Goal: Contribute content

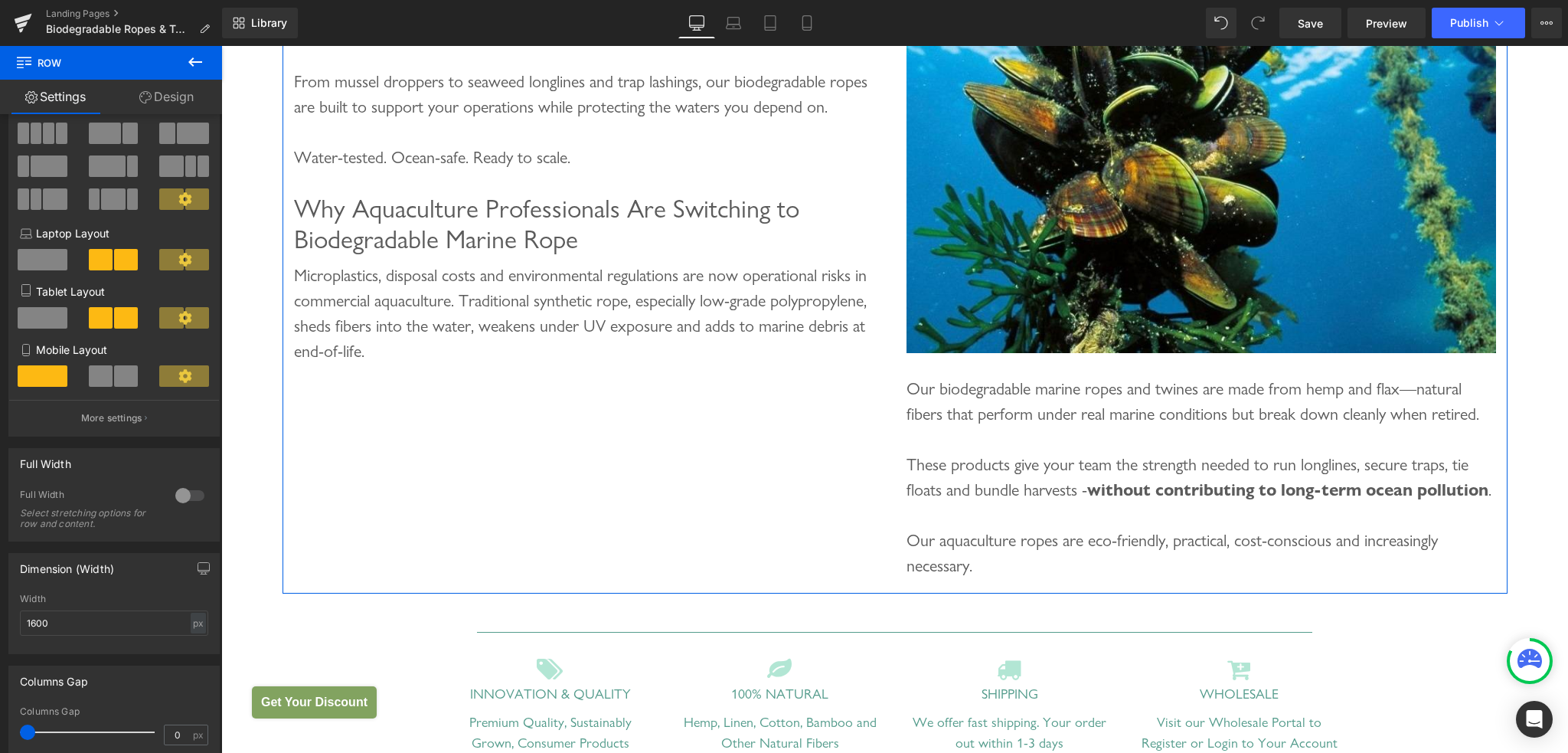
scroll to position [383, 0]
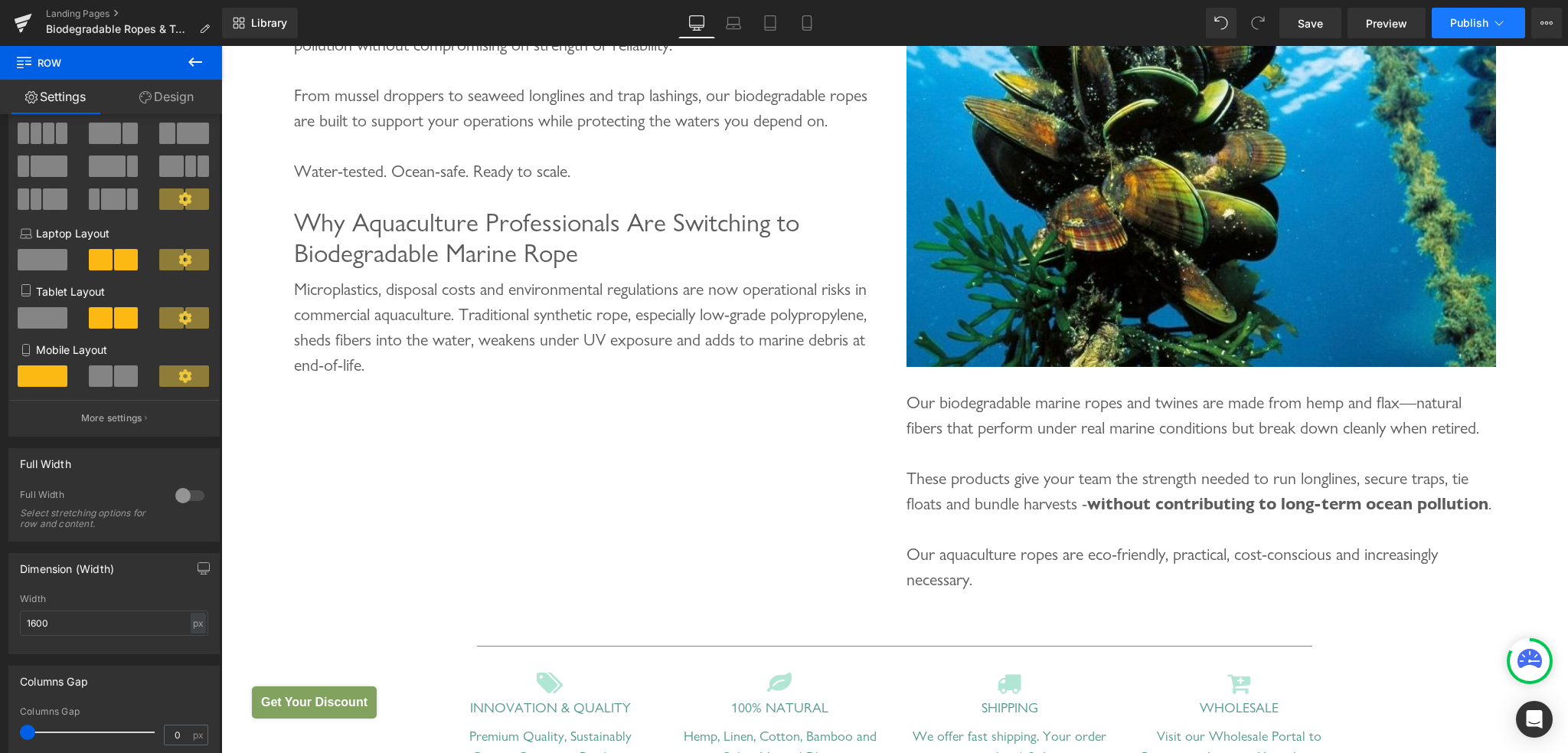
type input "1600"
click at [1452, 33] on button "Publish" at bounding box center [1478, 23] width 93 height 31
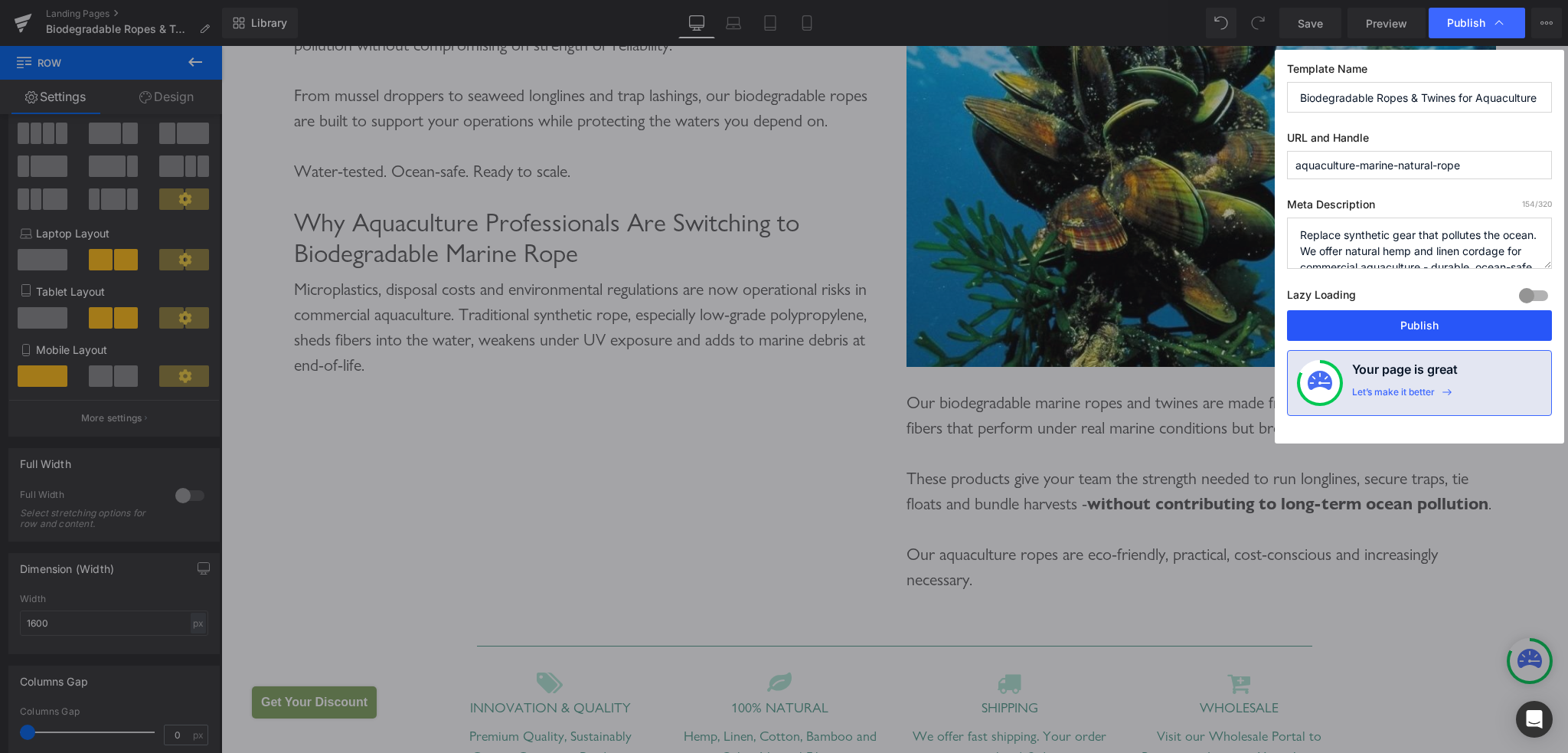
drag, startPoint x: 1418, startPoint y: 329, endPoint x: 1224, endPoint y: 272, distance: 202.2
click at [1418, 329] on button "Publish" at bounding box center [1419, 326] width 265 height 31
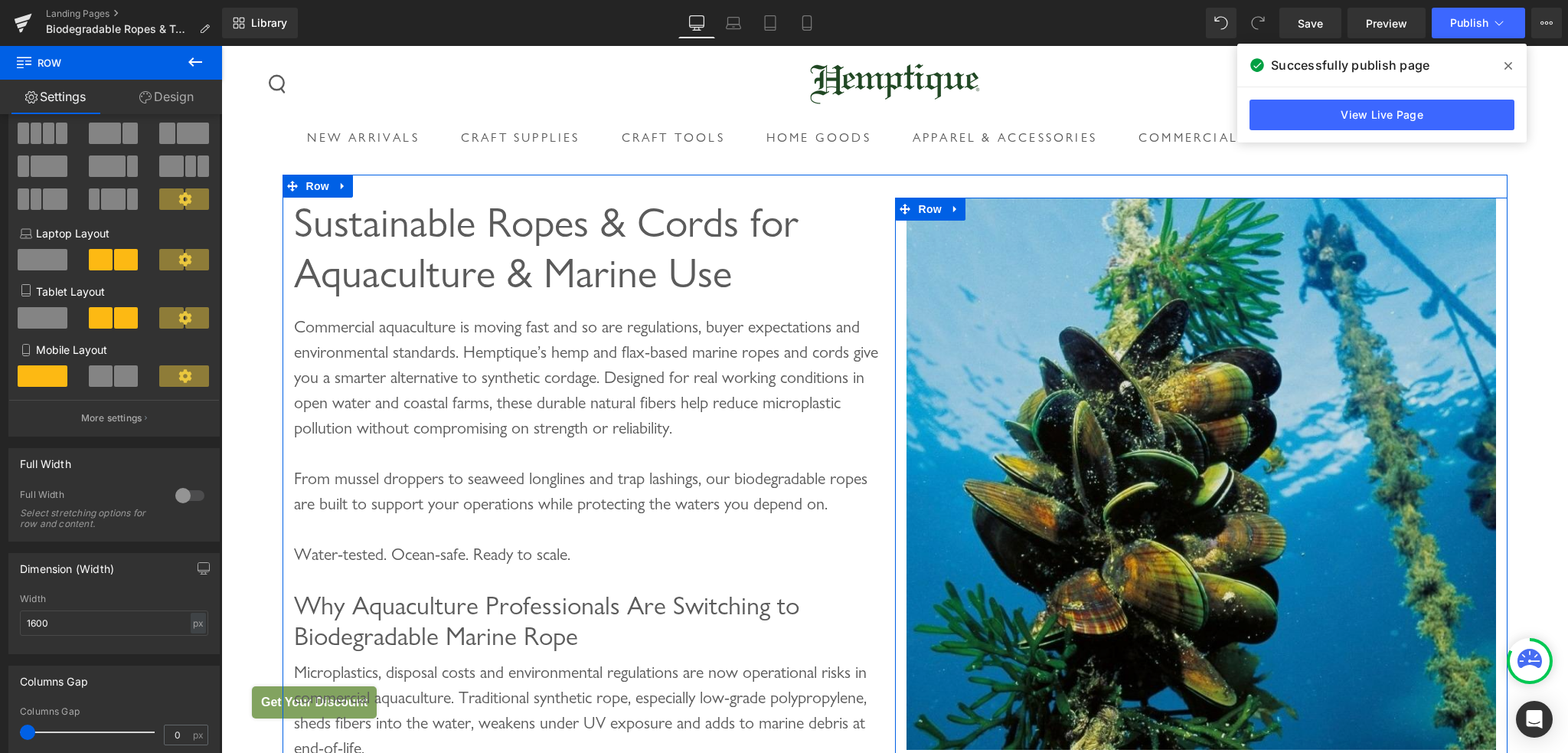
click at [1019, 388] on img at bounding box center [1201, 474] width 589 height 552
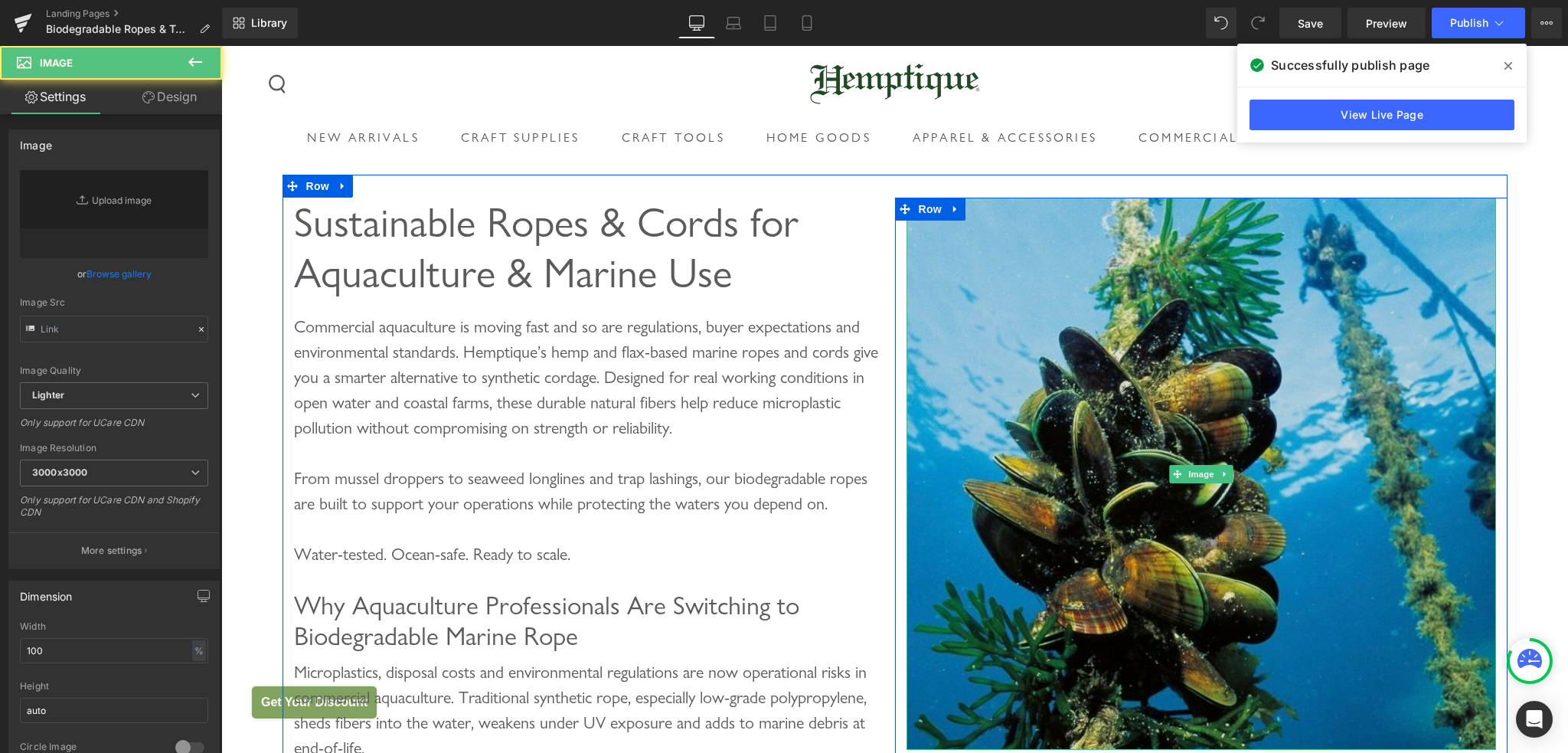
type input "[URL][DOMAIN_NAME]"
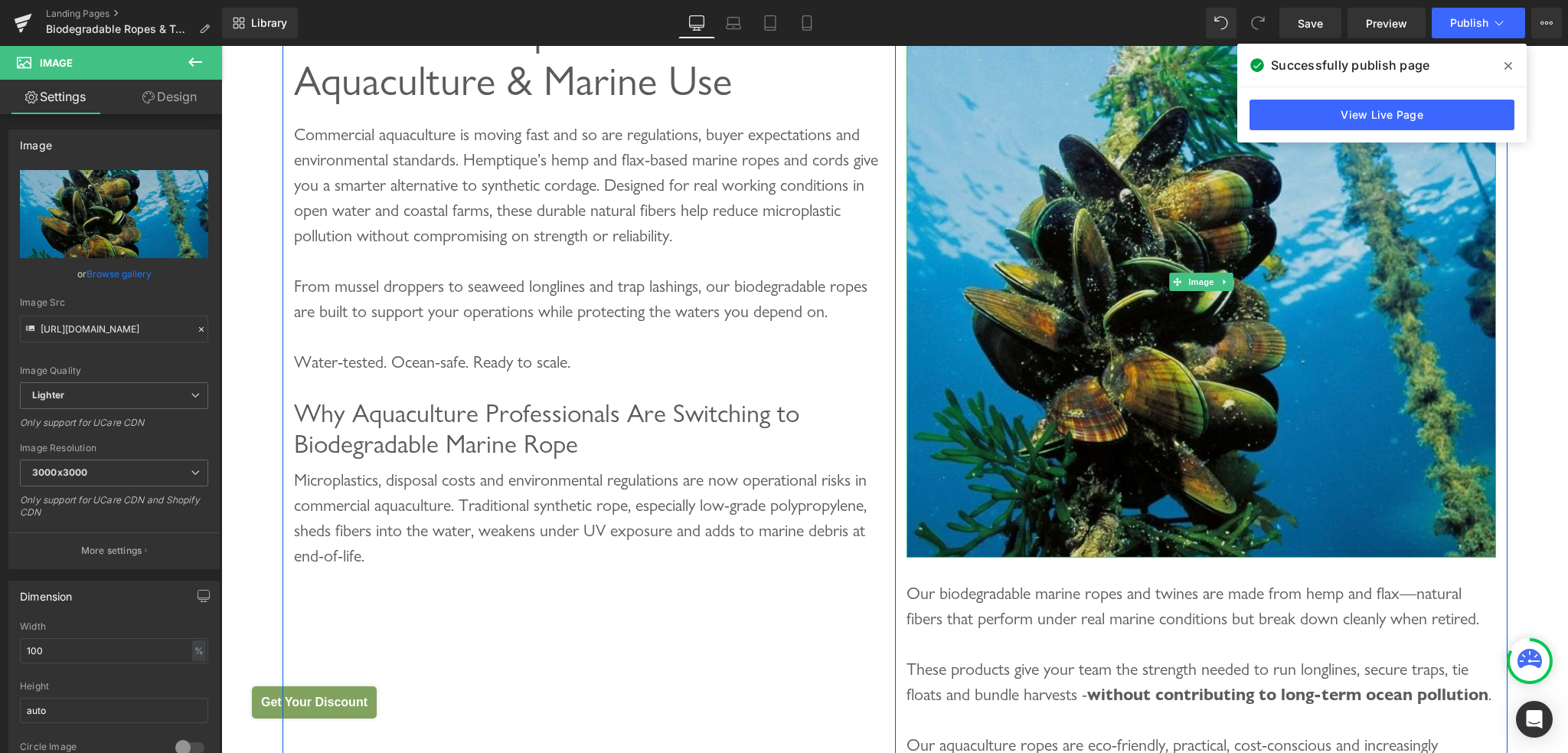
scroll to position [307, 0]
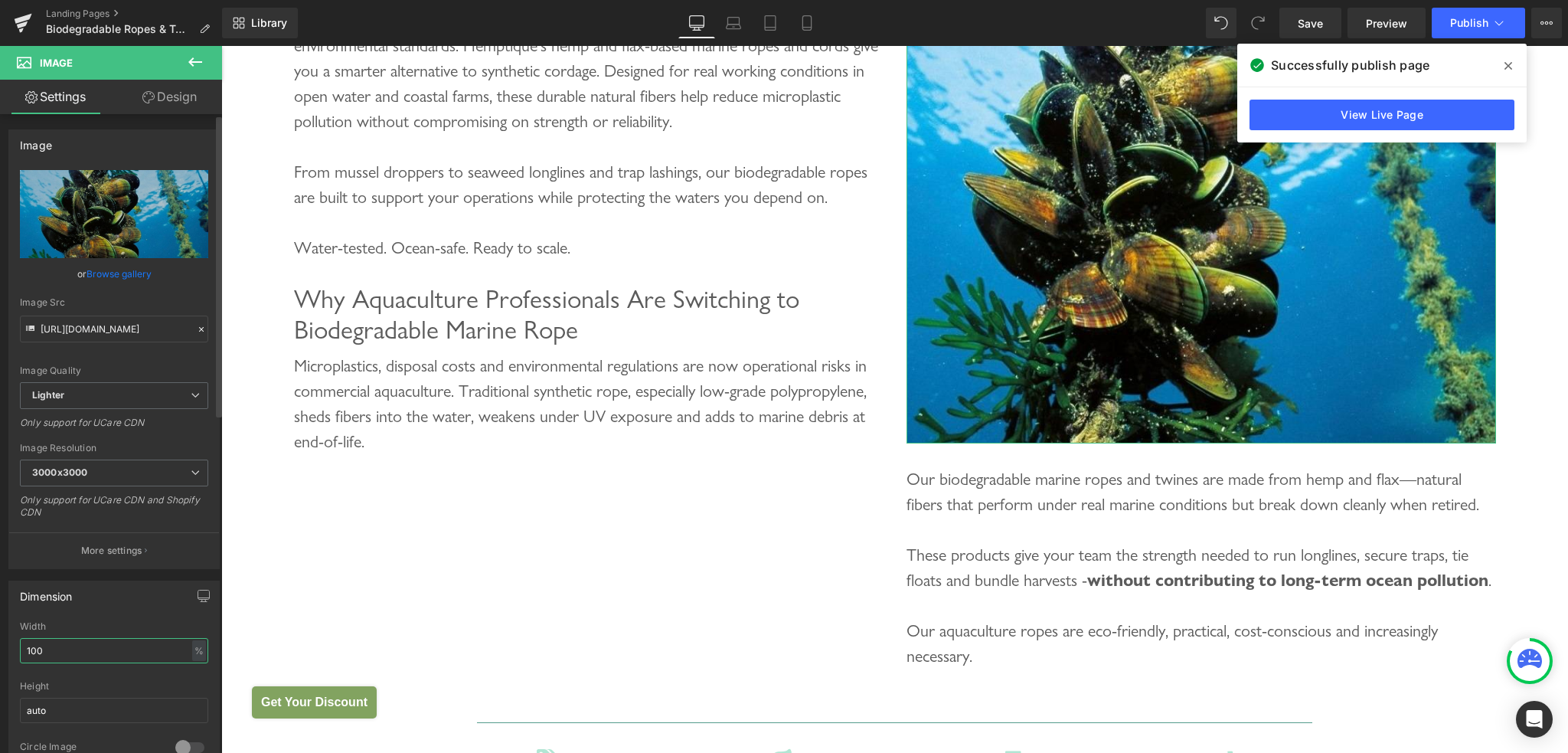
drag, startPoint x: 42, startPoint y: 648, endPoint x: 16, endPoint y: 649, distance: 26.0
click at [16, 649] on div "100% Width 100 % % px auto Height auto 0 Circle Image" at bounding box center [114, 698] width 210 height 153
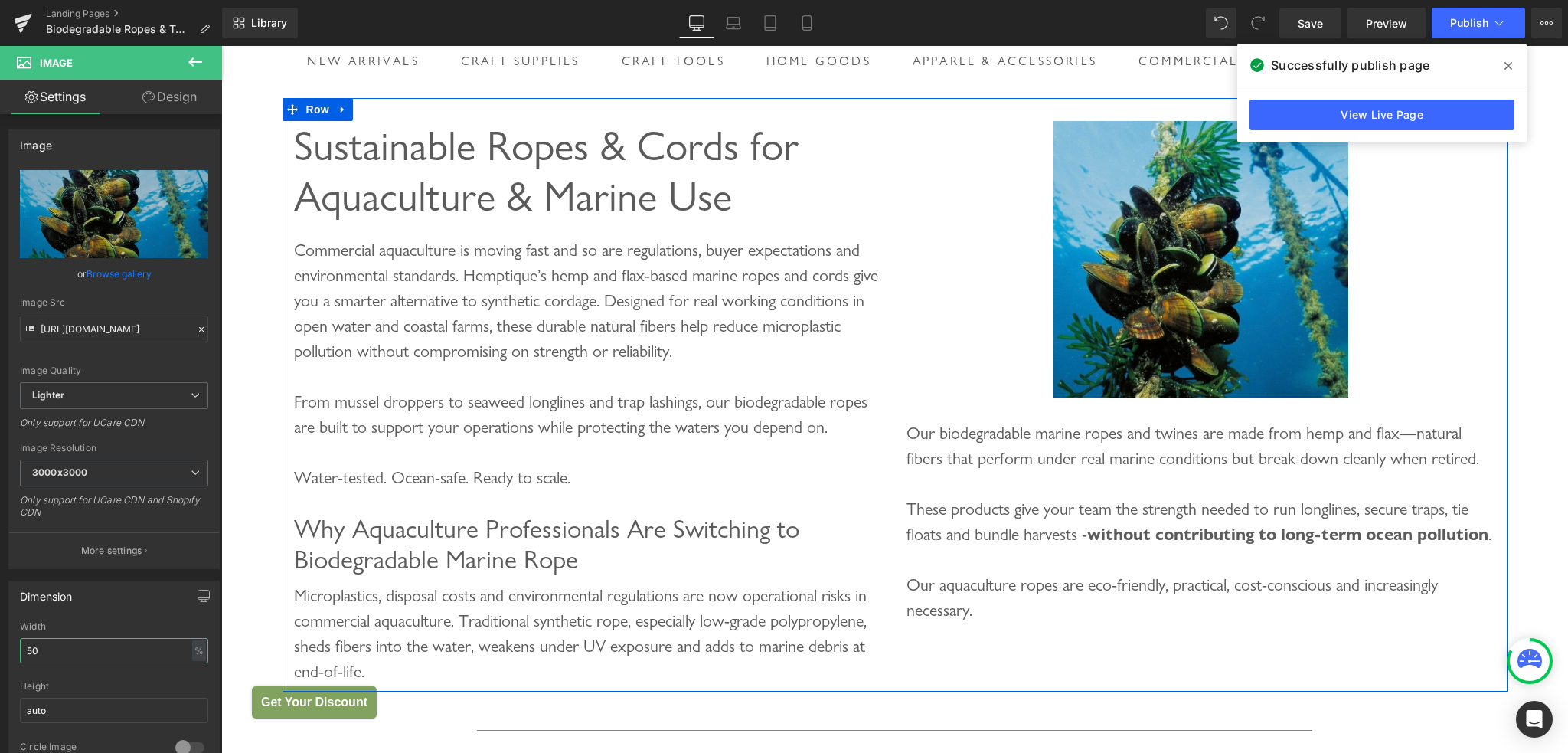
scroll to position [230, 0]
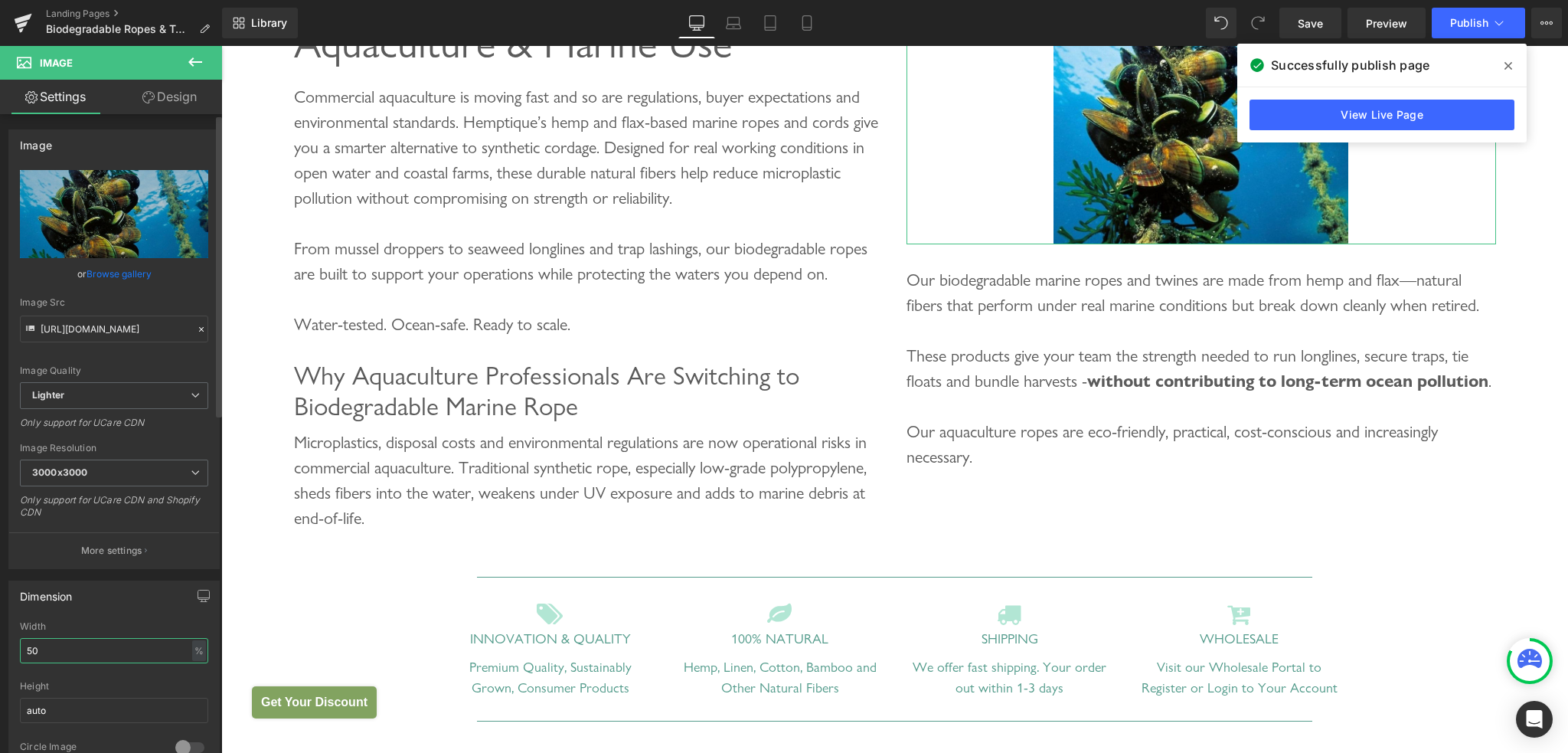
drag, startPoint x: 48, startPoint y: 641, endPoint x: 0, endPoint y: 649, distance: 48.7
click at [0, 649] on div "Dimension 50% Width 50 % % px auto Height auto 0 Circle Image" at bounding box center [114, 672] width 229 height 206
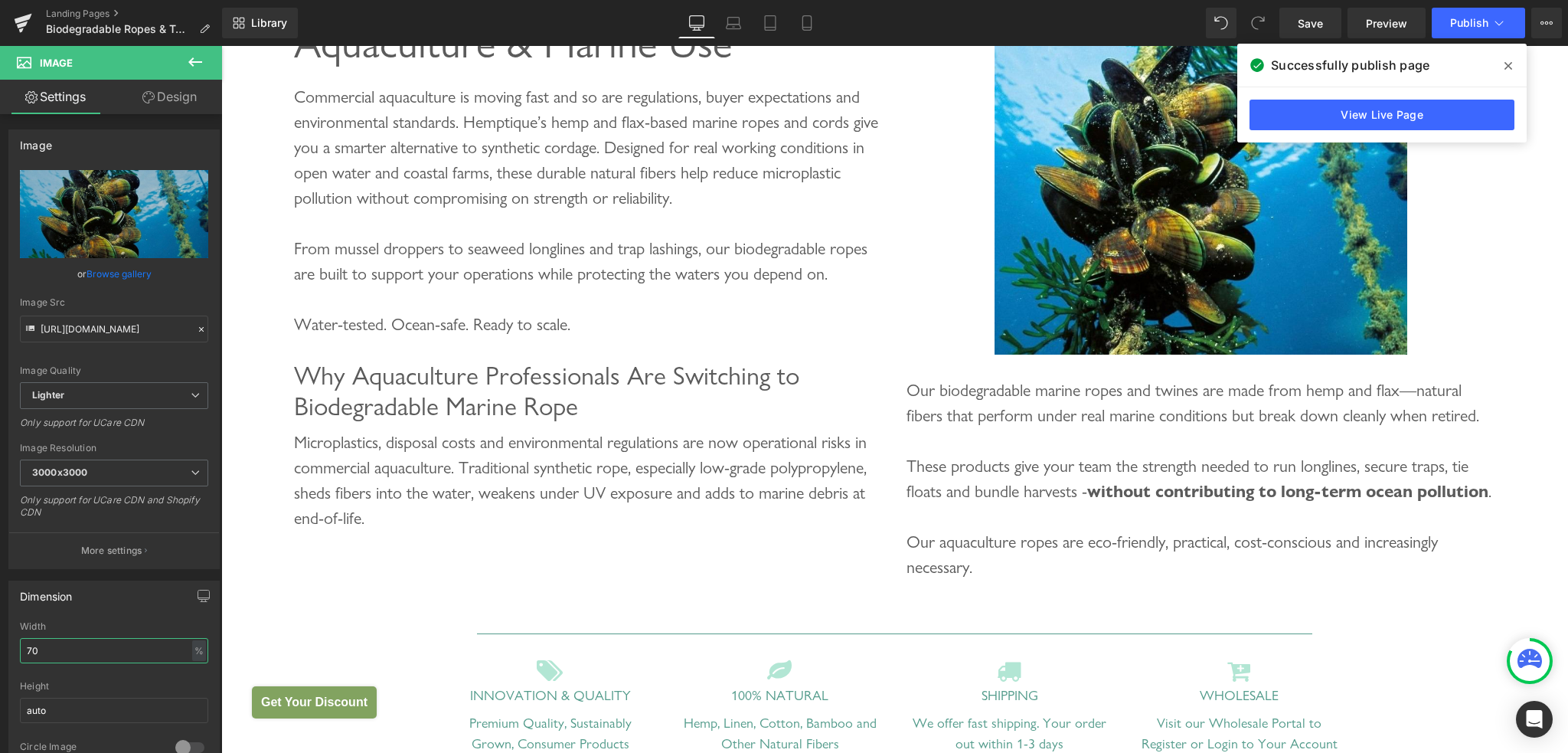
type input "70"
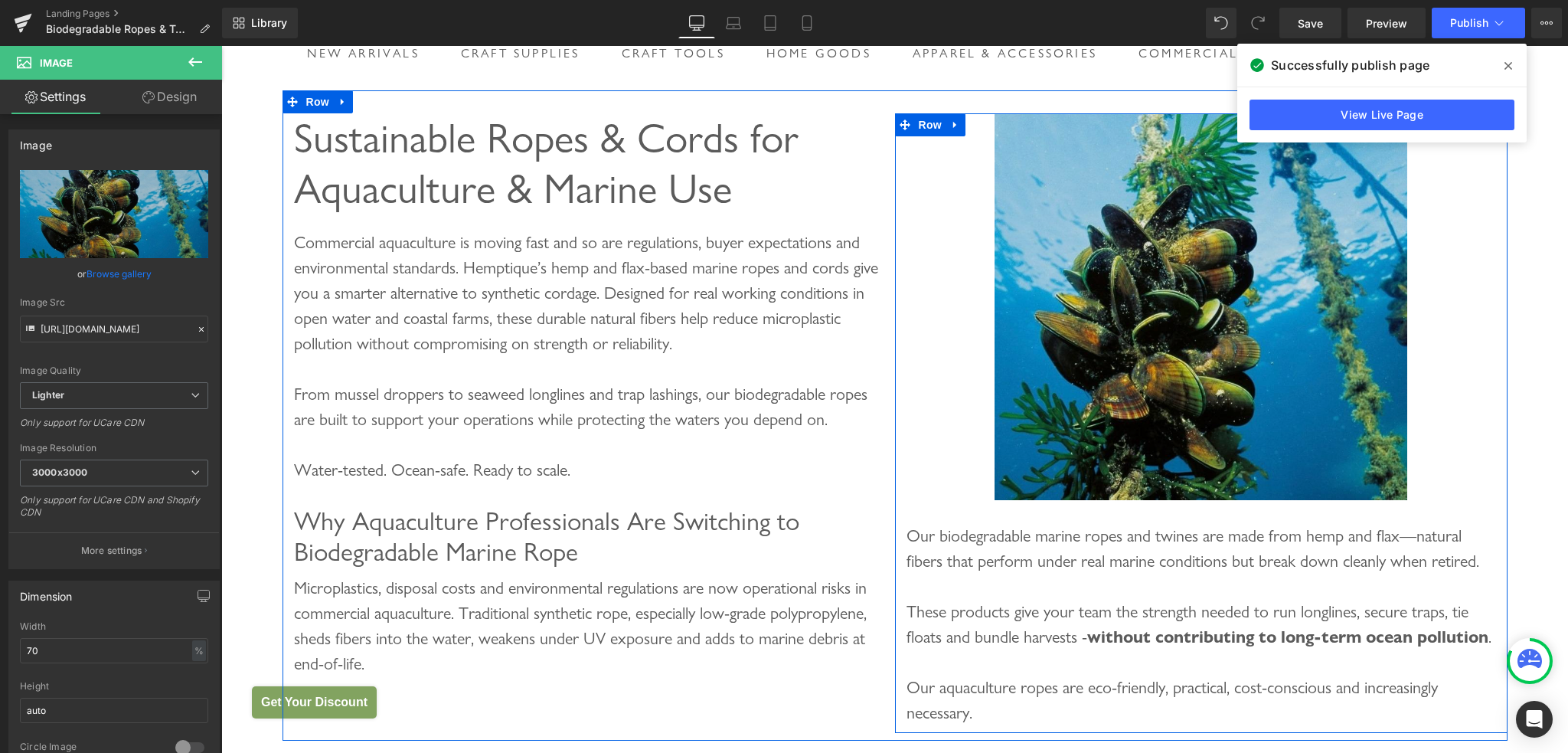
scroll to position [77, 0]
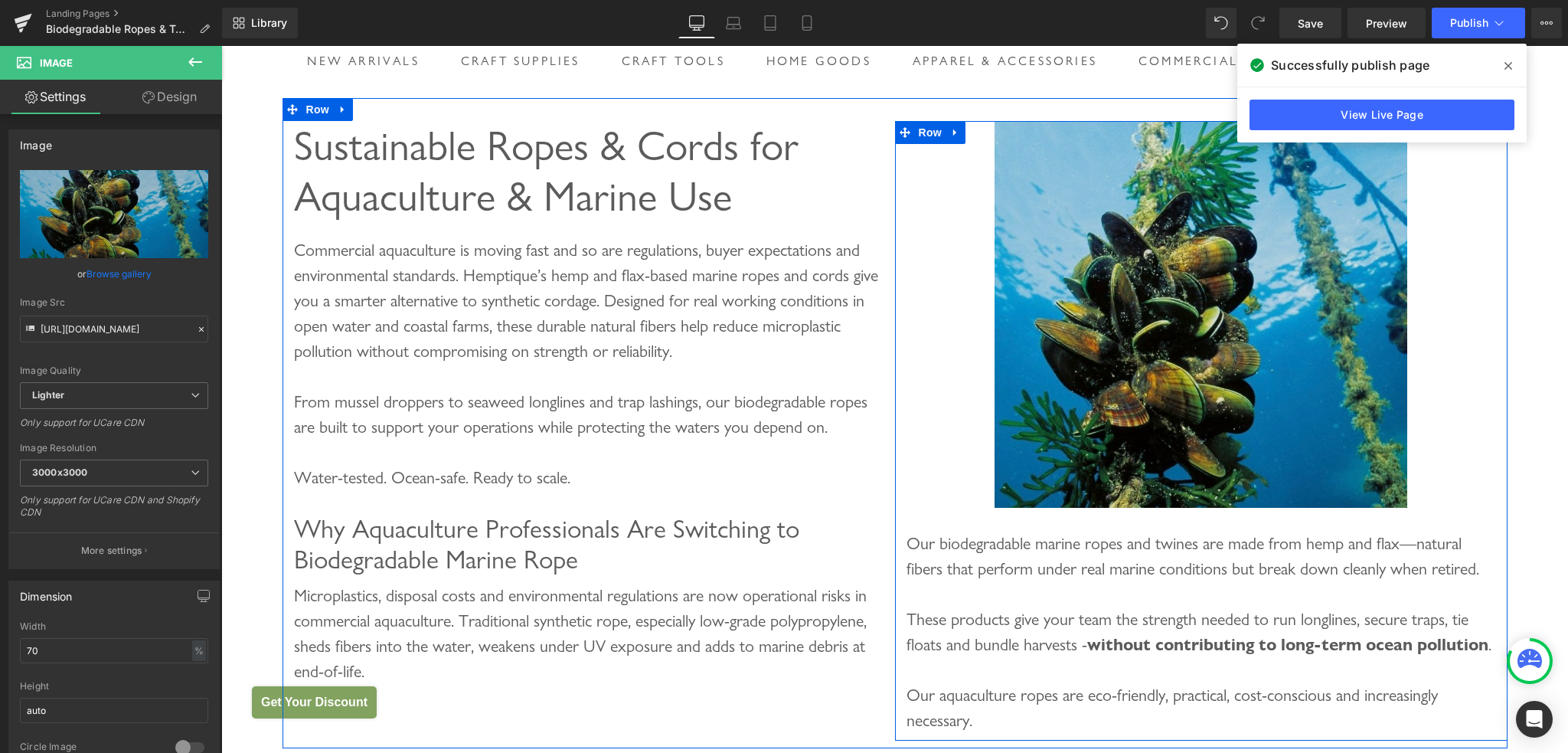
click at [1168, 390] on img at bounding box center [1201, 314] width 412 height 387
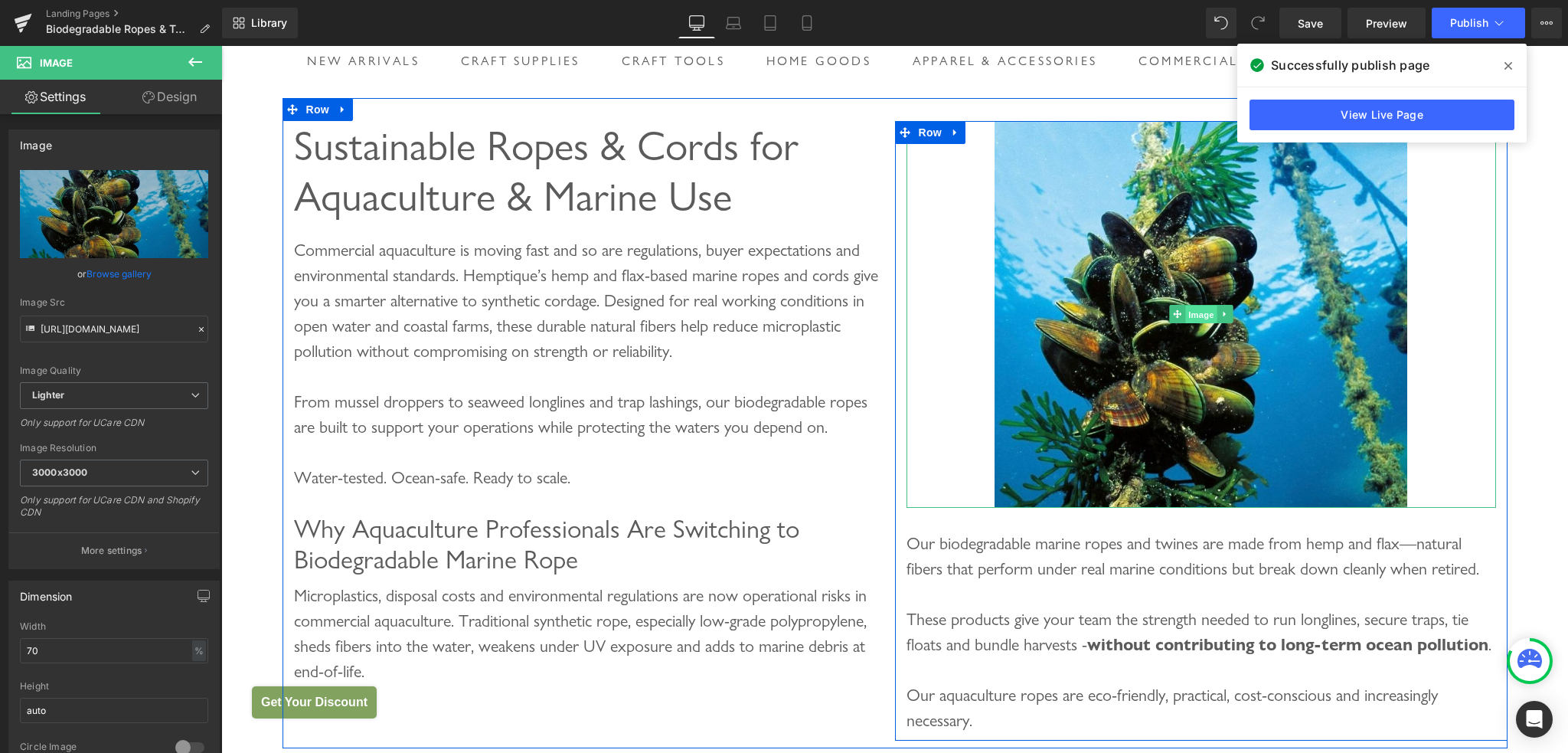
click at [1192, 324] on span "Image" at bounding box center [1202, 315] width 32 height 18
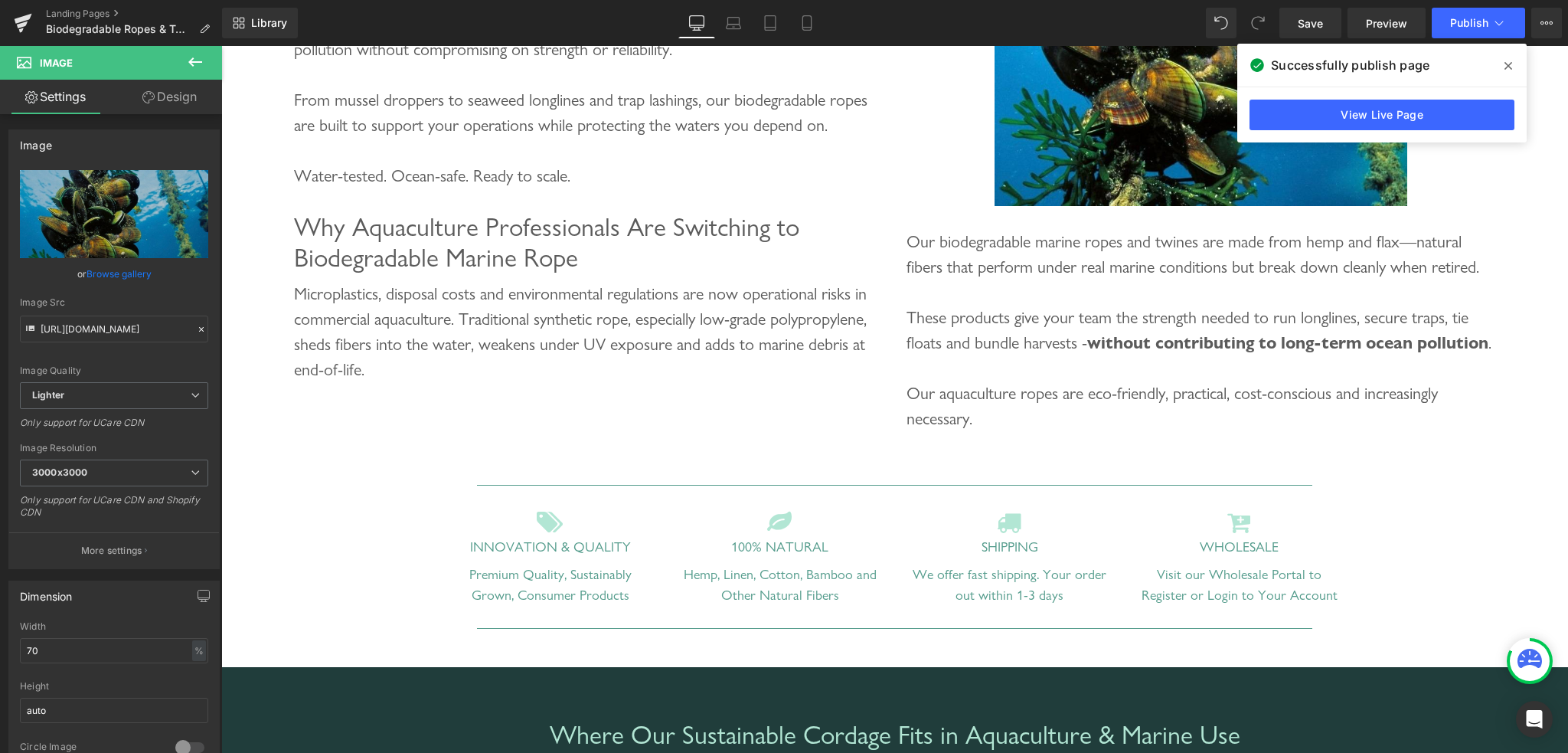
scroll to position [459, 0]
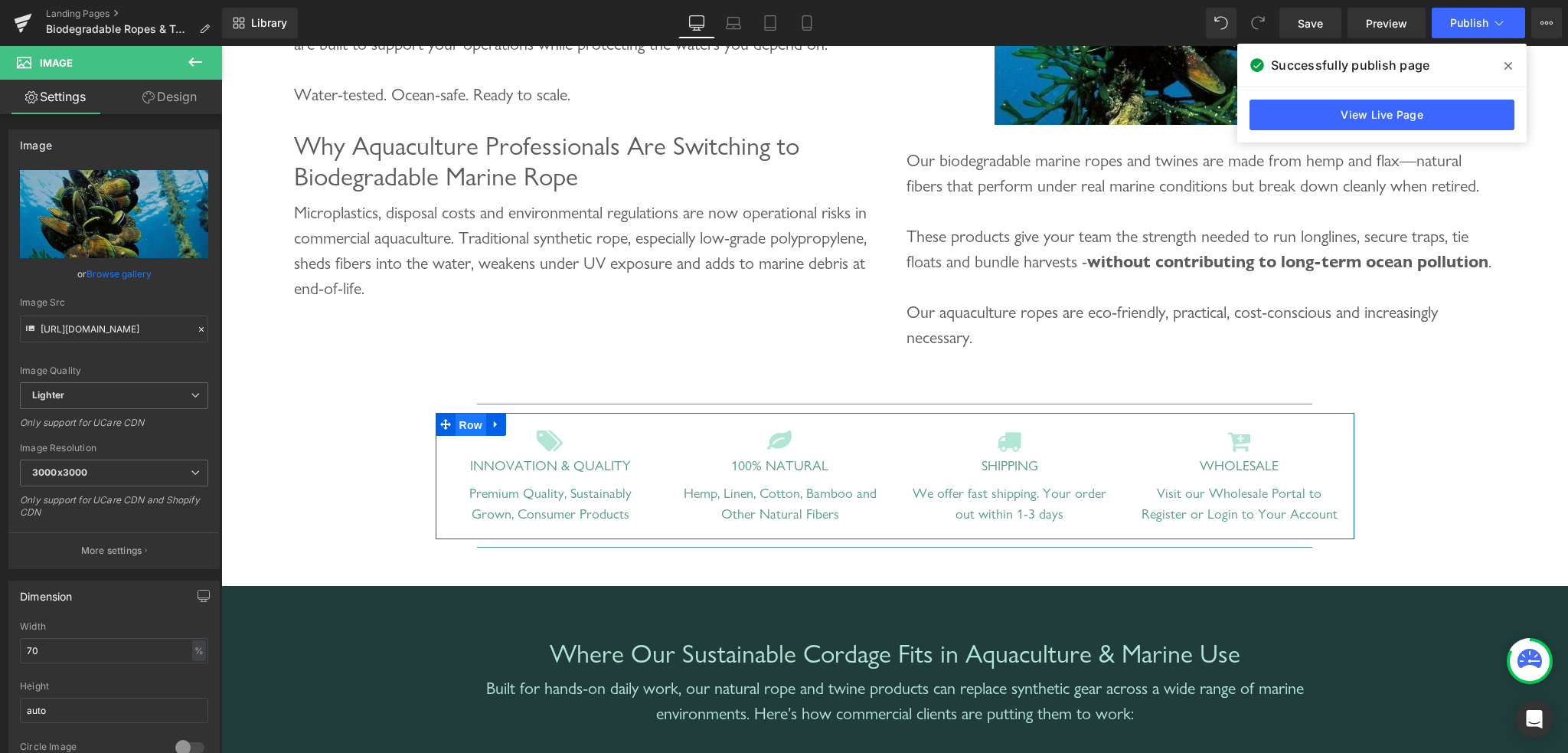
click at [464, 436] on span "Row" at bounding box center [471, 425] width 31 height 23
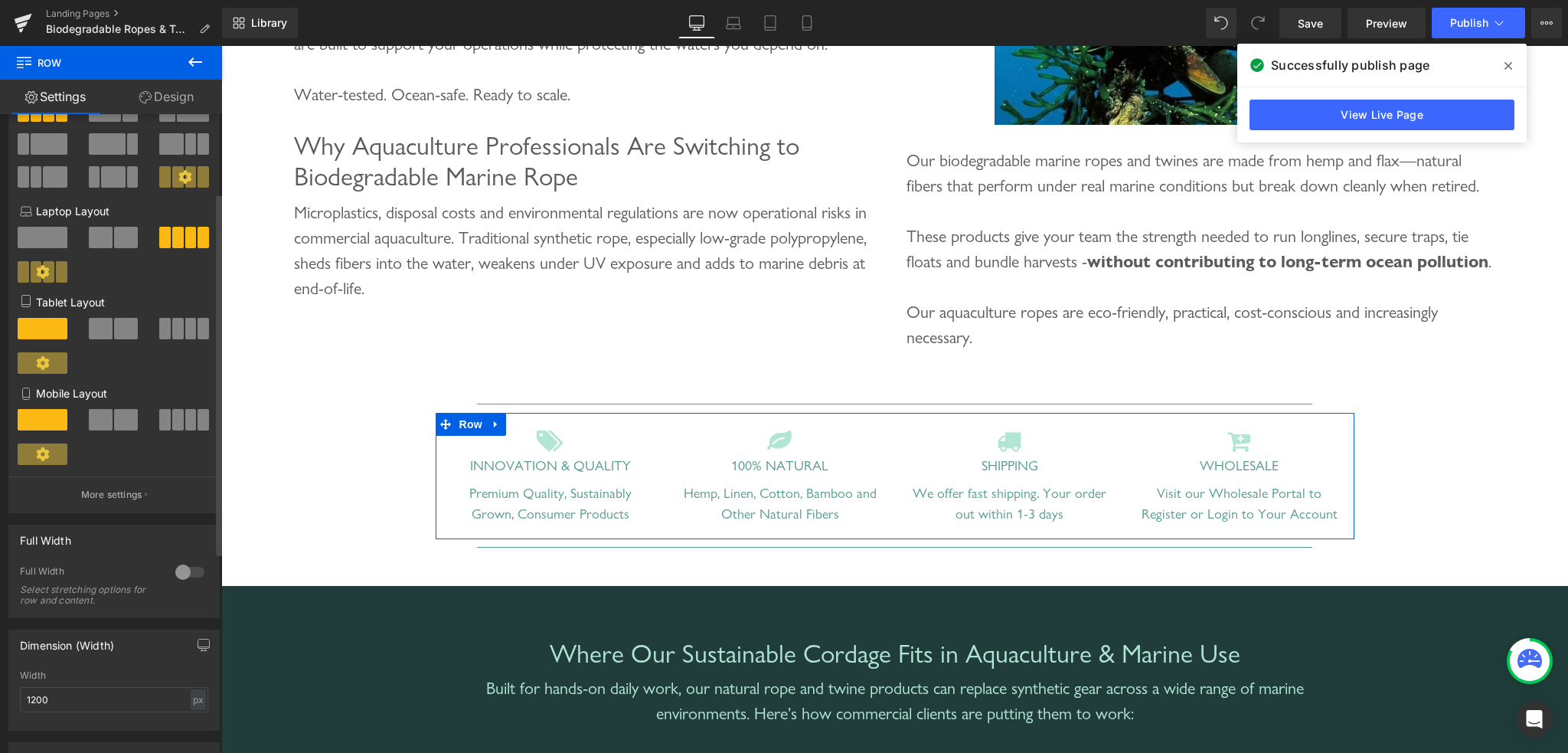
scroll to position [153, 0]
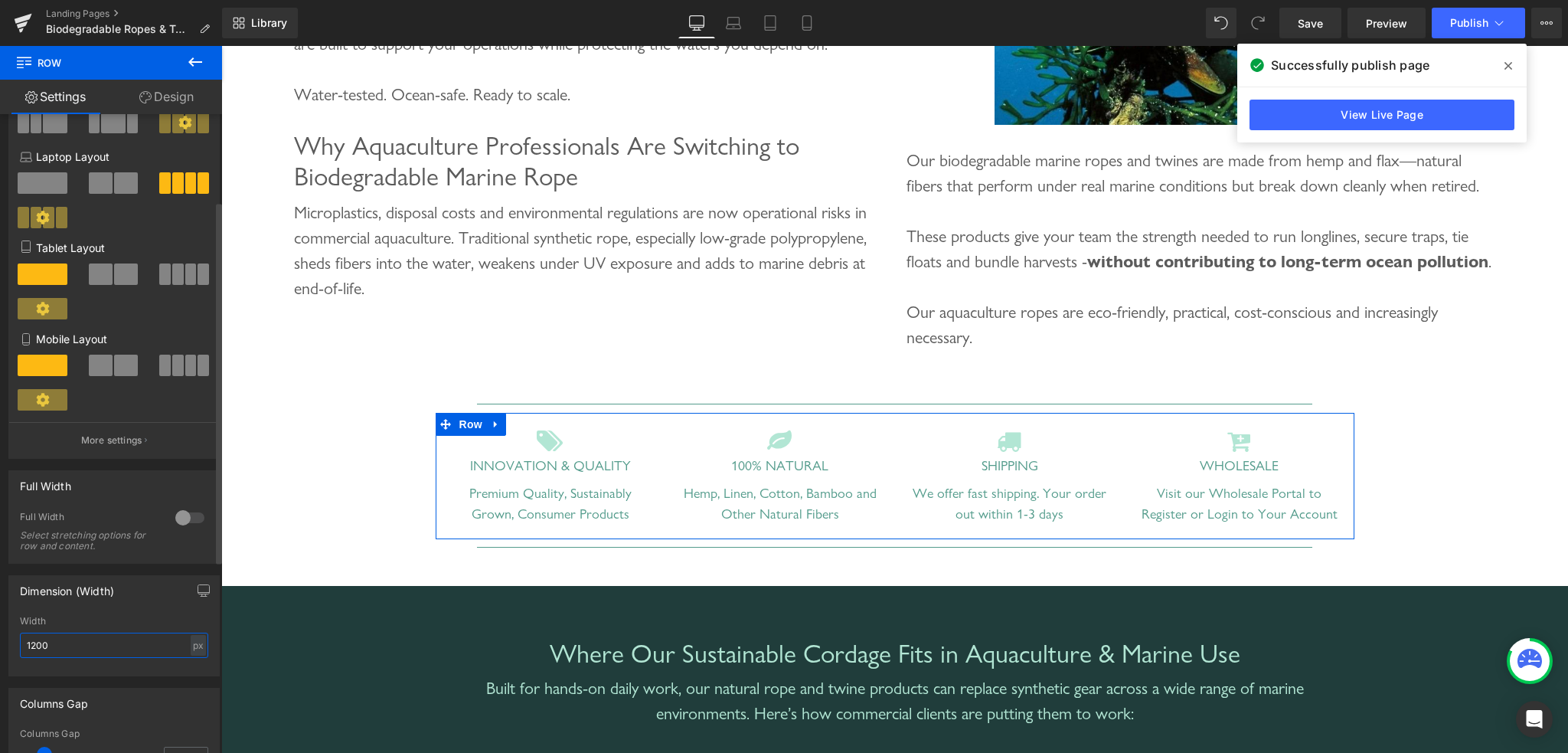
drag, startPoint x: 37, startPoint y: 649, endPoint x: 0, endPoint y: 648, distance: 37.0
click at [0, 648] on div "Dimension (Width) 1200px Width 1200 px % px" at bounding box center [114, 620] width 229 height 113
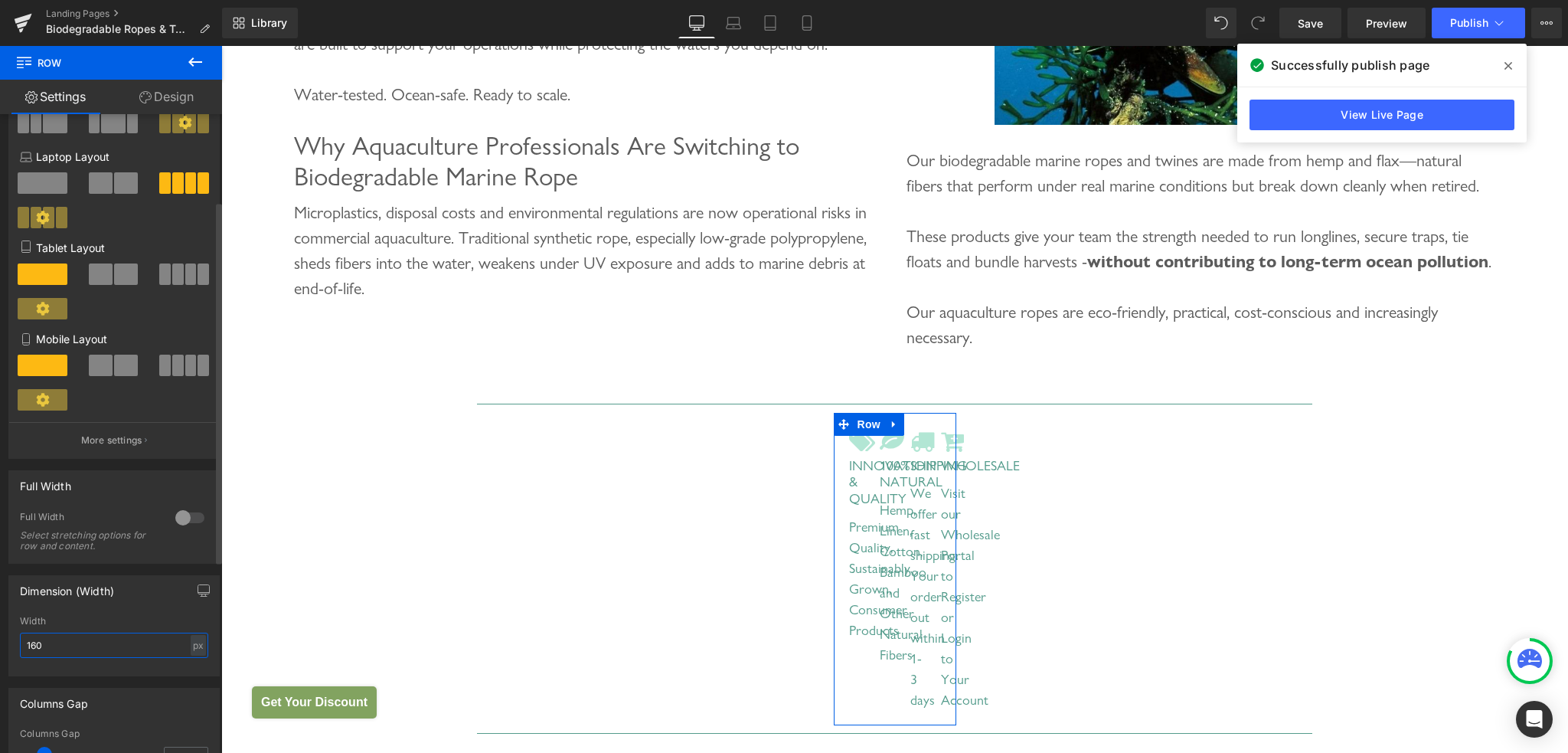
type input "1600"
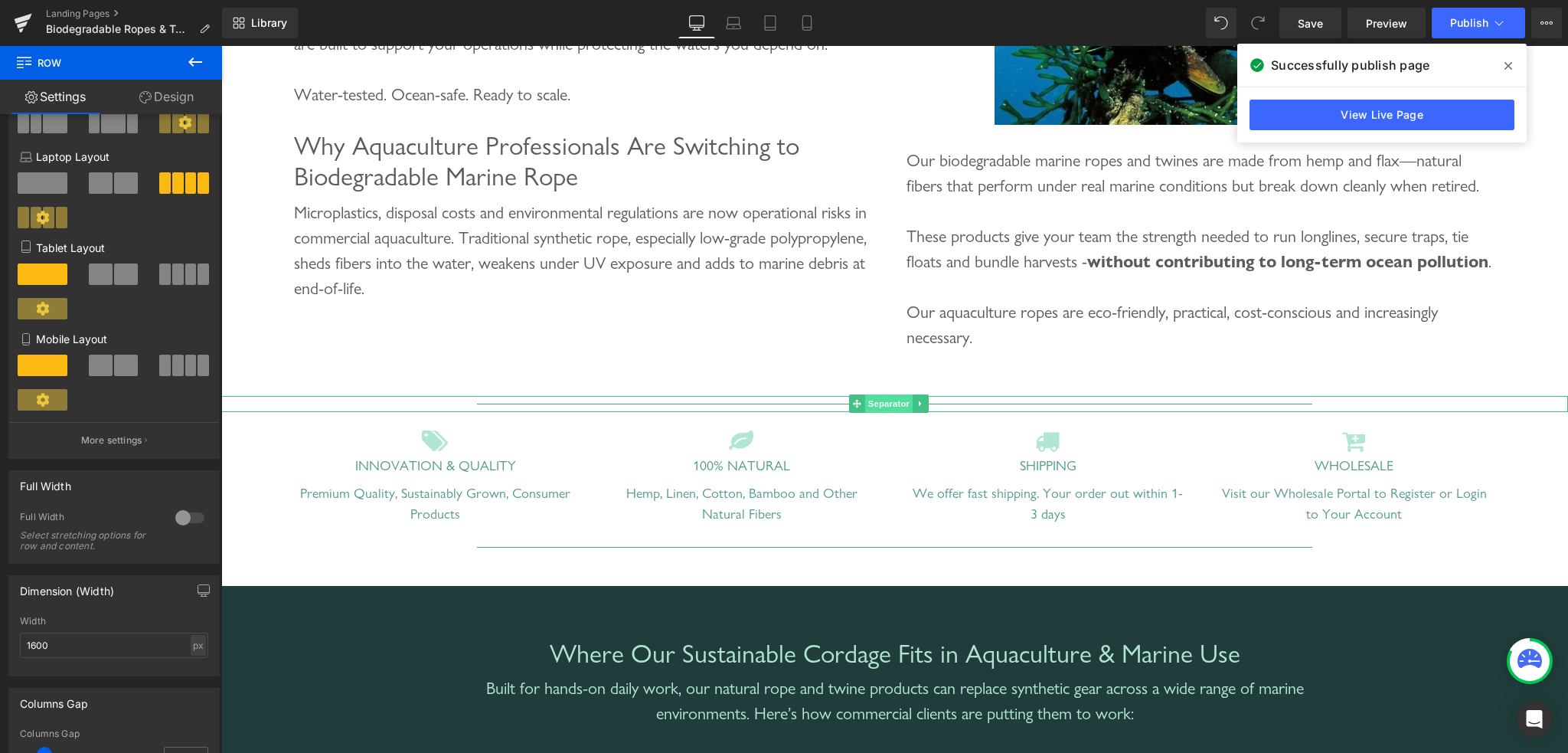
click at [883, 413] on span "Separator" at bounding box center [889, 404] width 48 height 18
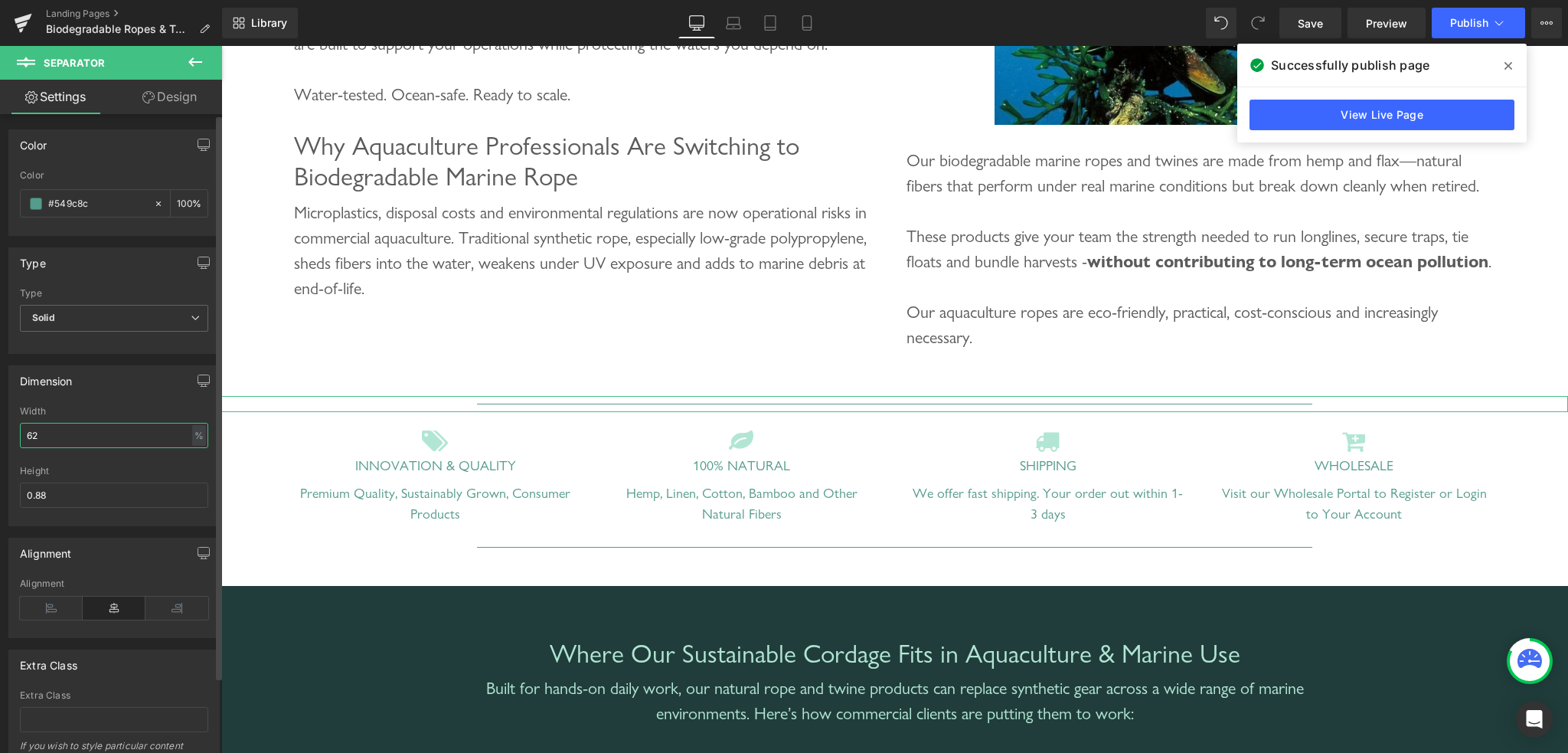
drag, startPoint x: 61, startPoint y: 434, endPoint x: 2, endPoint y: 427, distance: 59.4
click at [2, 427] on div "Dimension 62% Width 62 % % px 0.88px Height 0.88" at bounding box center [114, 440] width 229 height 173
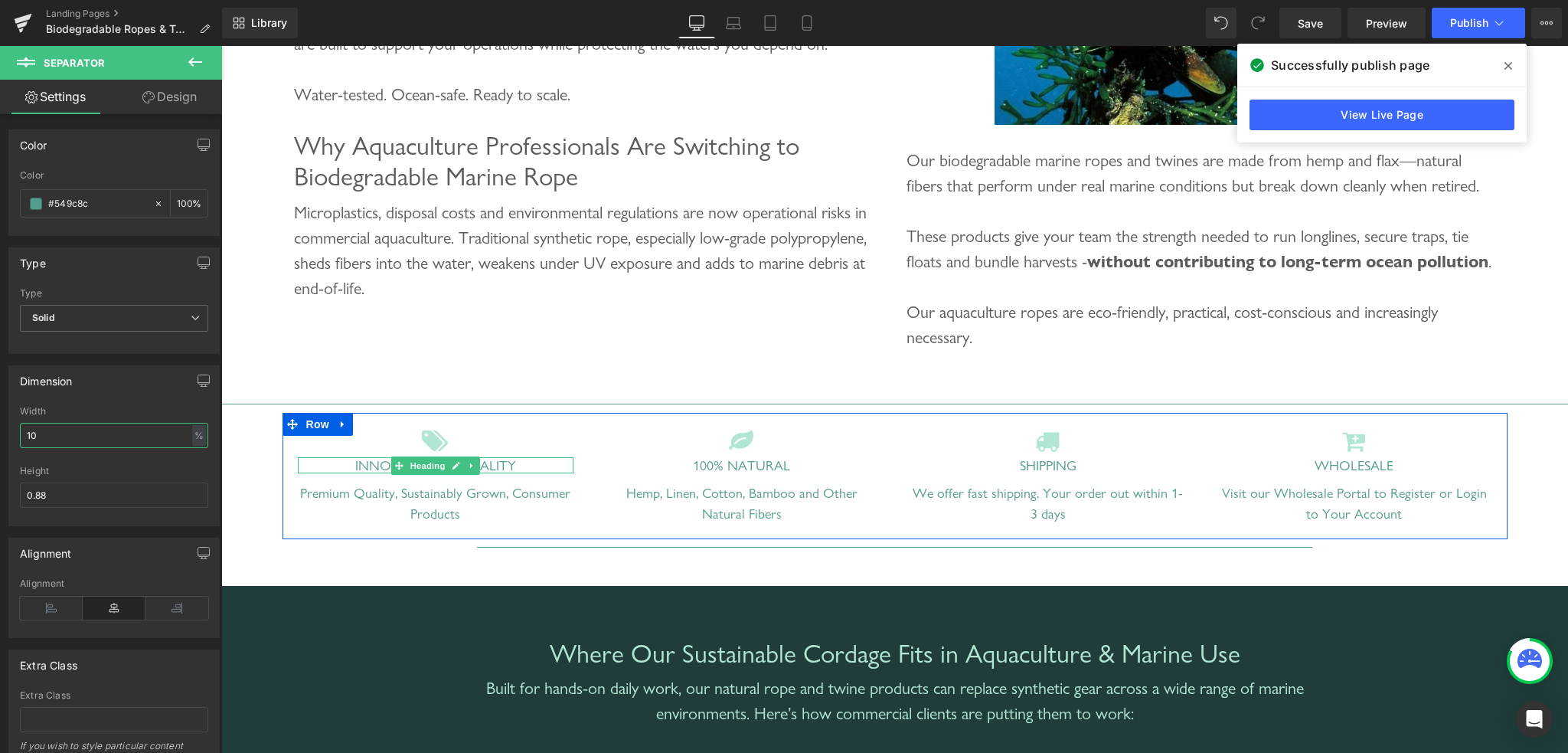
type input "1"
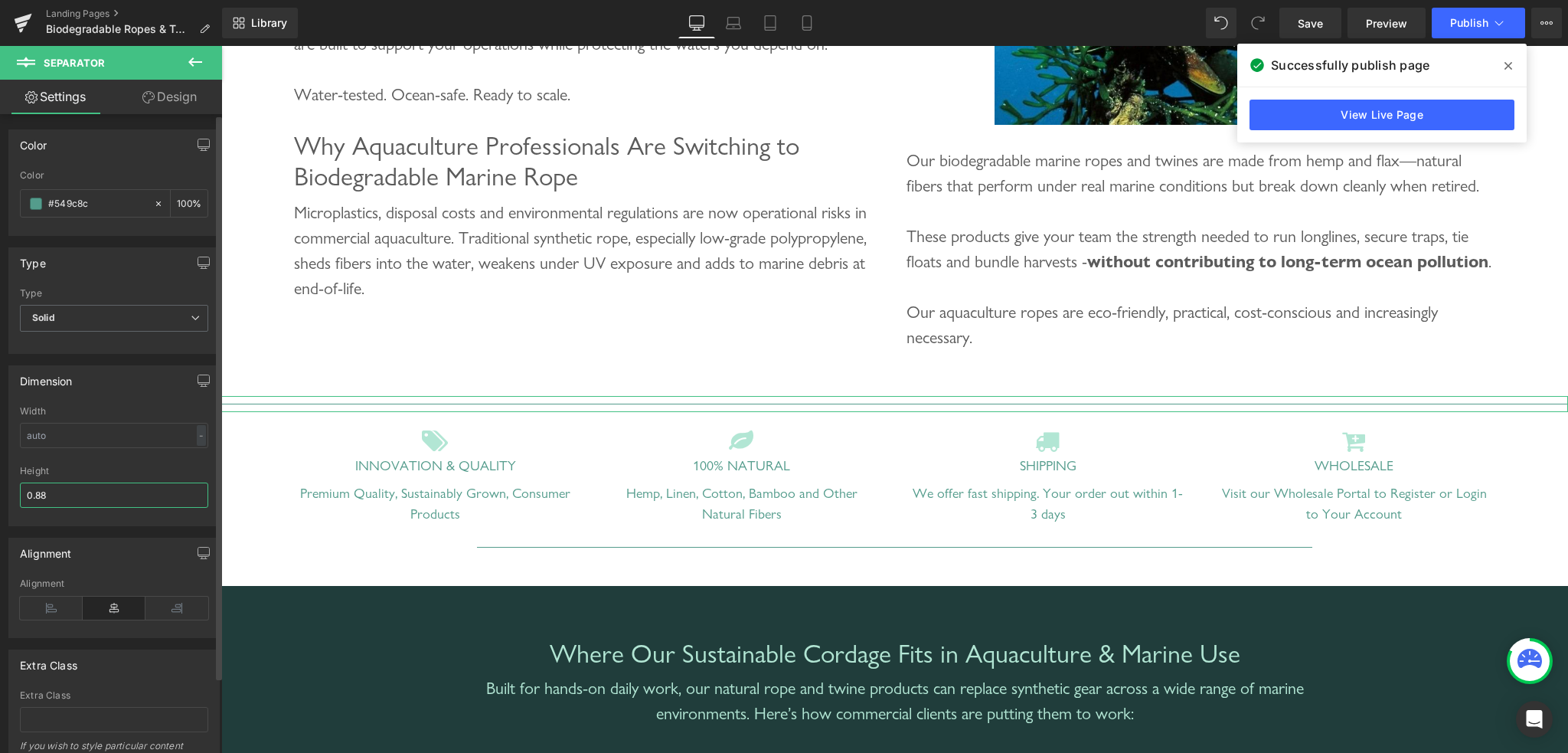
drag, startPoint x: 60, startPoint y: 497, endPoint x: 19, endPoint y: 495, distance: 41.0
click at [20, 495] on input "0.88" at bounding box center [114, 495] width 189 height 25
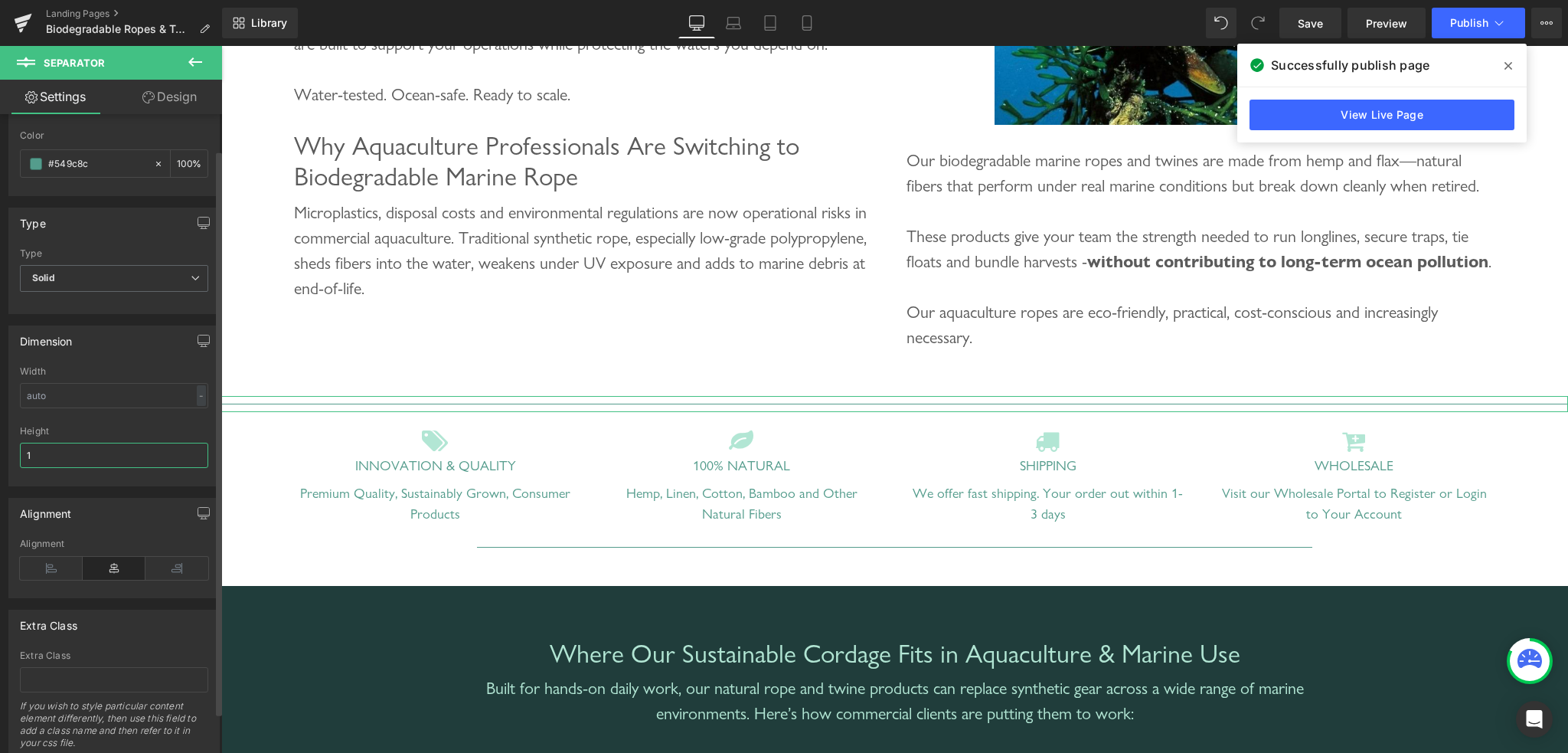
scroll to position [0, 0]
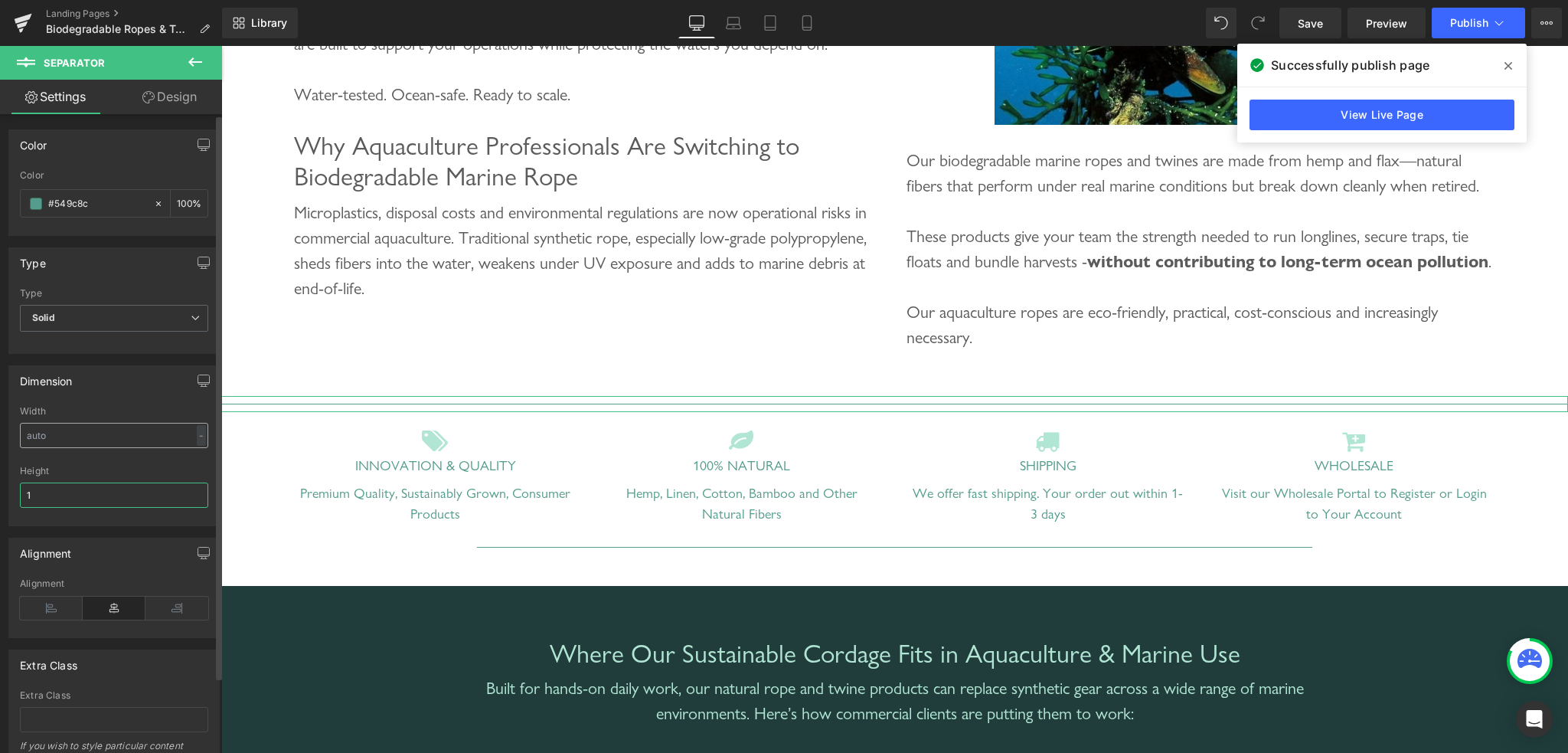
type input "1"
click at [77, 435] on input "text" at bounding box center [114, 435] width 189 height 25
click at [197, 437] on div "-" at bounding box center [202, 435] width 9 height 21
click at [193, 459] on li "%" at bounding box center [198, 459] width 19 height 22
click at [86, 441] on input "text" at bounding box center [114, 435] width 189 height 25
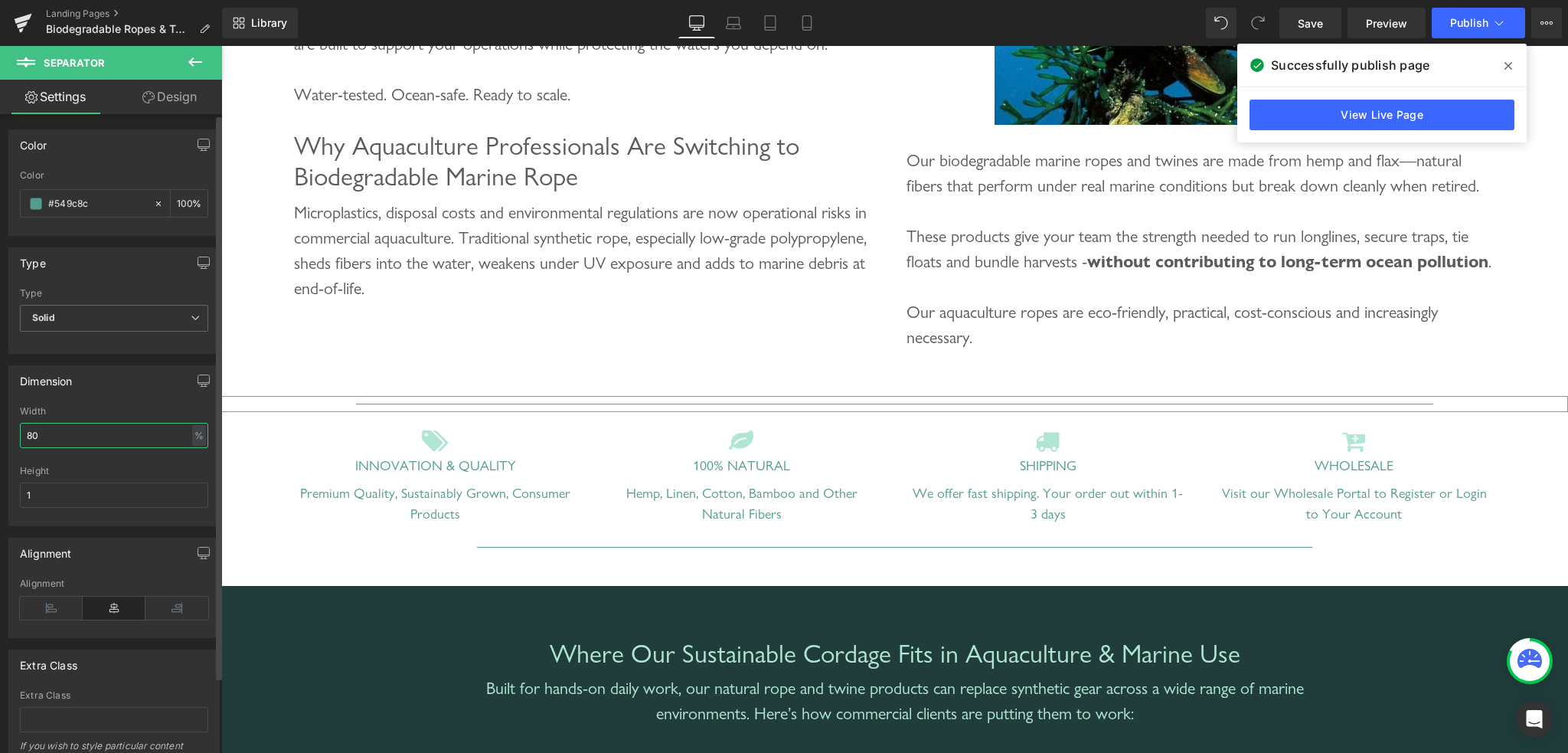
type input "8"
type input "90"
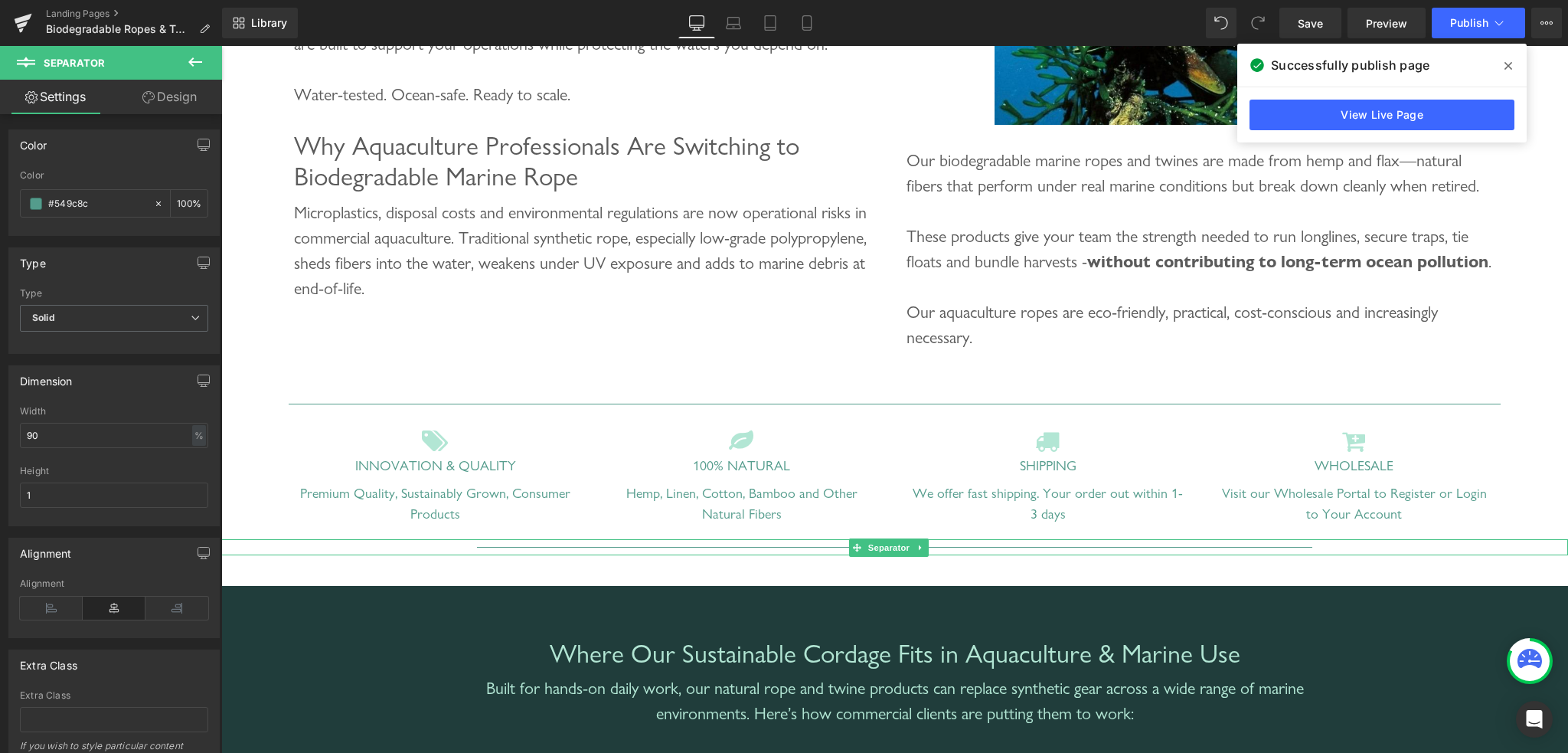
click at [606, 555] on div at bounding box center [894, 547] width 1347 height 16
drag, startPoint x: 67, startPoint y: 490, endPoint x: 0, endPoint y: 488, distance: 67.0
click at [0, 488] on div "Dimension 62% Width 62 % % px 0.88px Height 0.88" at bounding box center [114, 440] width 229 height 173
type input "1"
drag, startPoint x: 54, startPoint y: 432, endPoint x: 0, endPoint y: 429, distance: 54.1
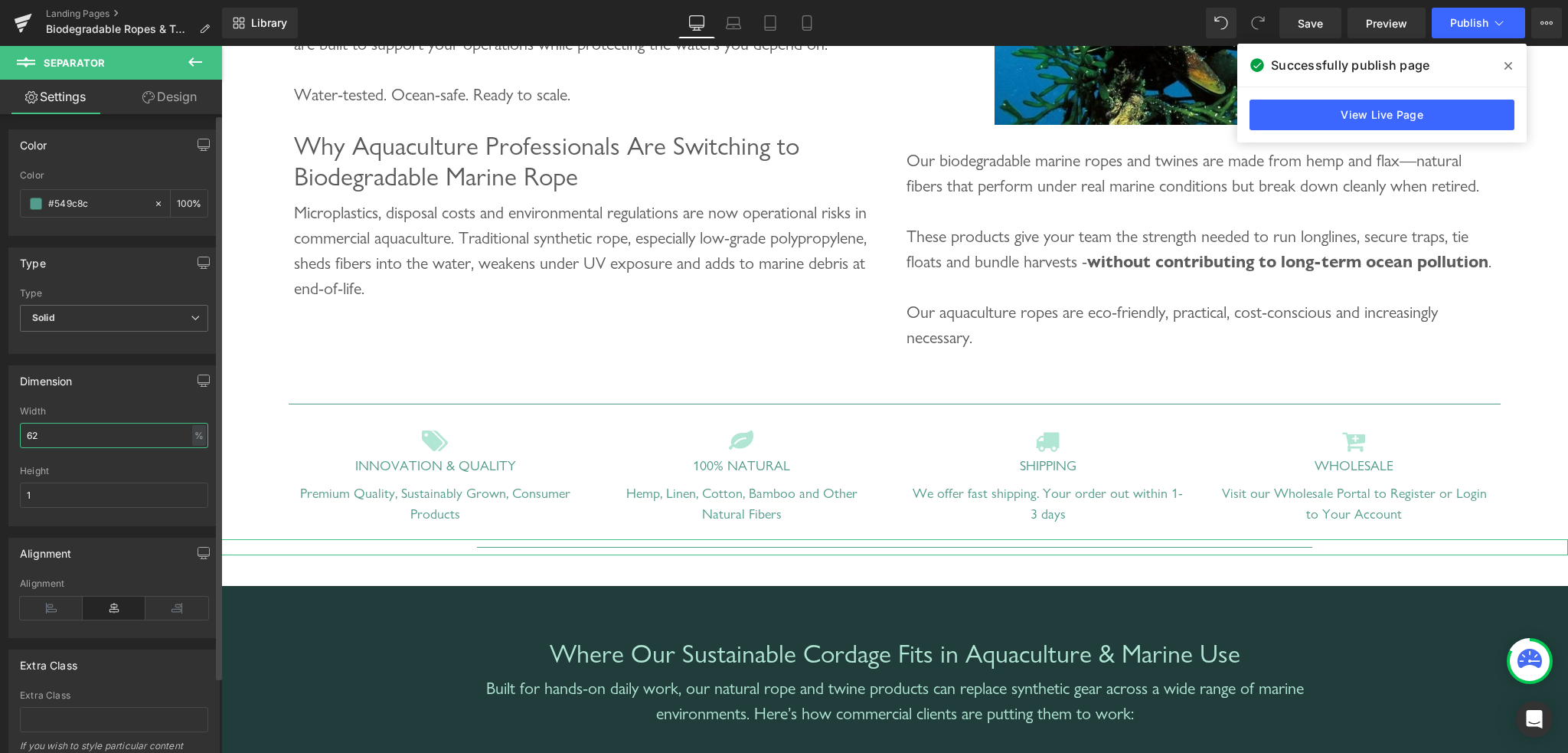
click at [0, 429] on div "Dimension 62% Width 62 % % px 1px Height 1" at bounding box center [114, 440] width 229 height 173
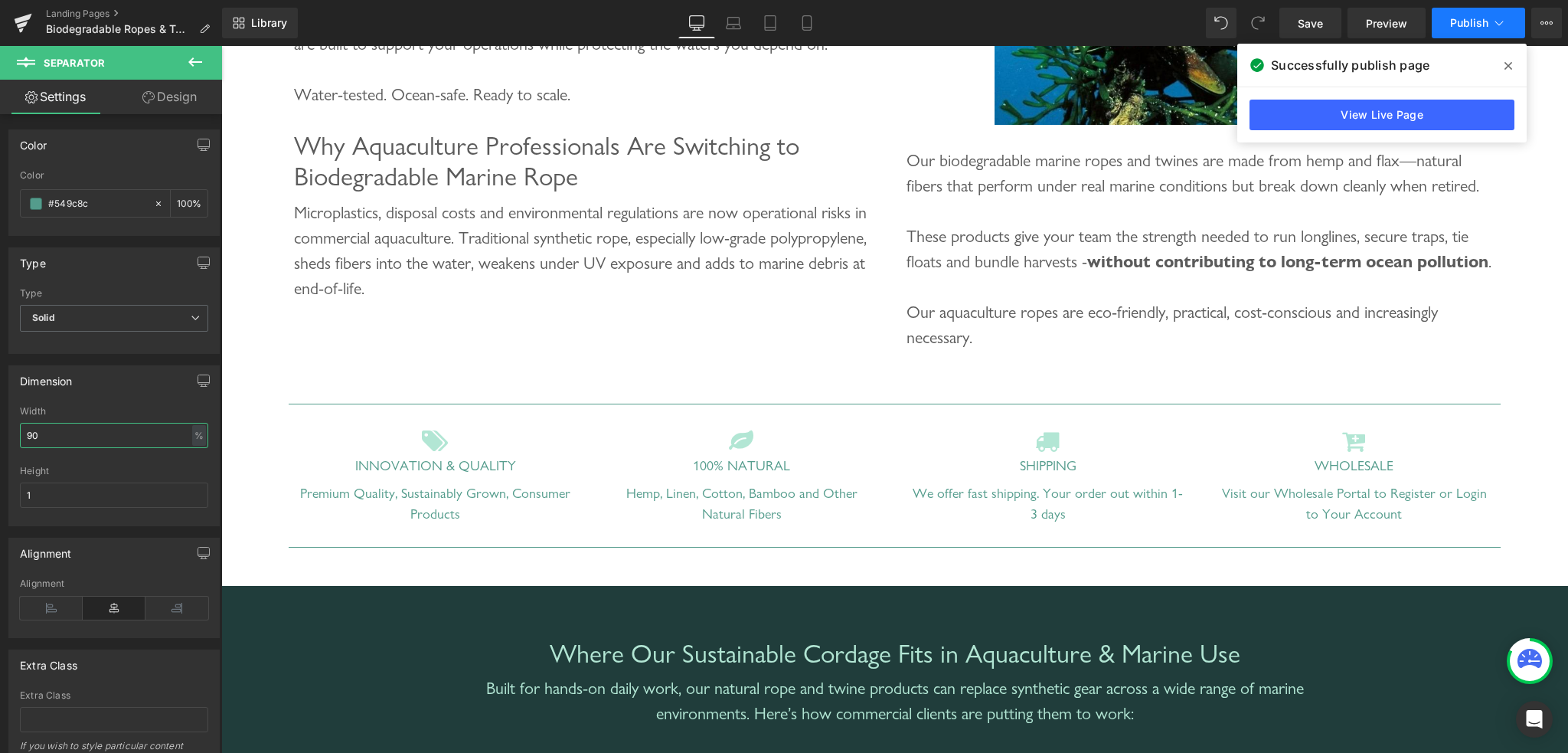
type input "90"
click at [1465, 26] on span "Publish" at bounding box center [1469, 23] width 38 height 12
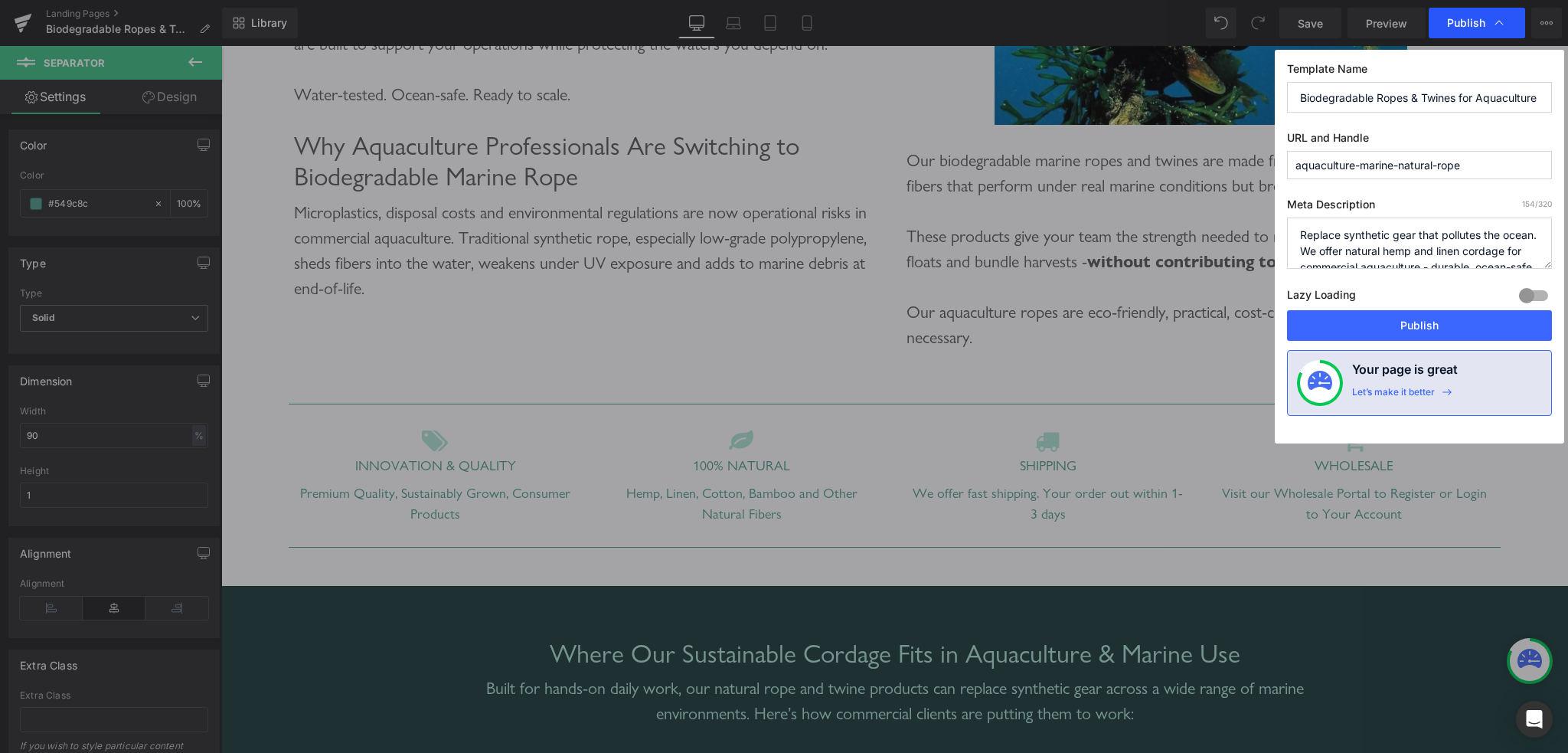
click at [1476, 26] on span "Publish" at bounding box center [1466, 23] width 38 height 14
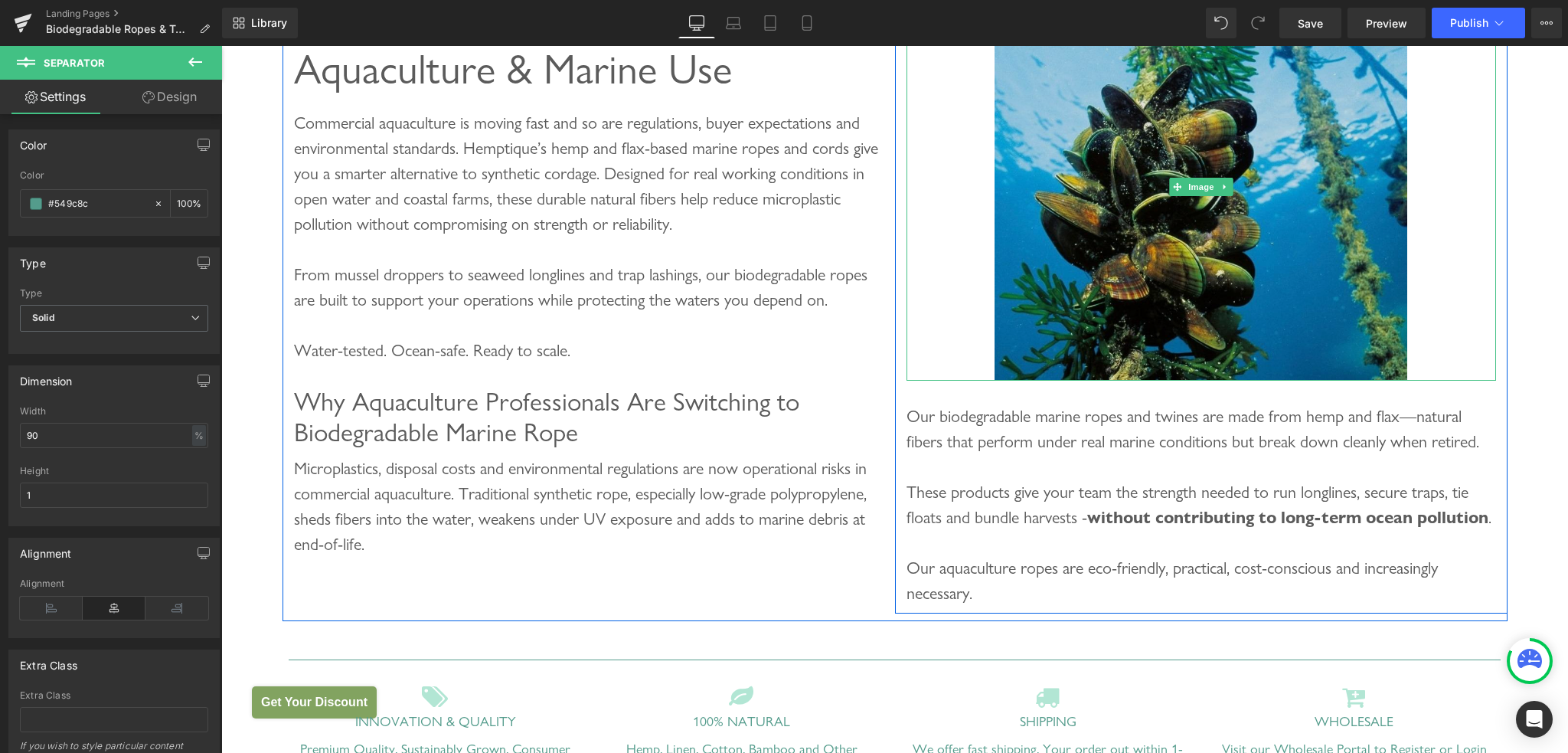
scroll to position [153, 0]
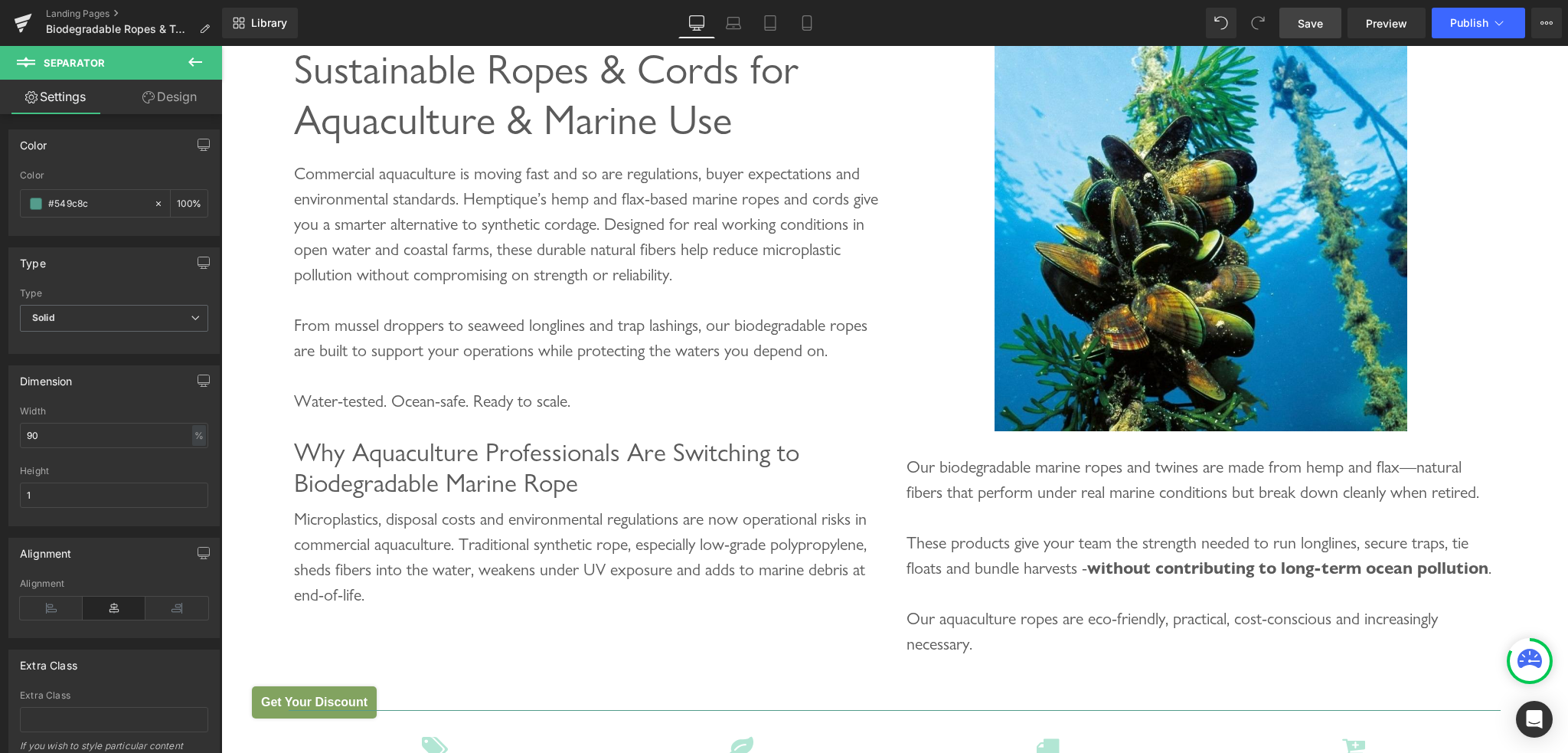
click at [1312, 23] on span "Save" at bounding box center [1310, 23] width 25 height 16
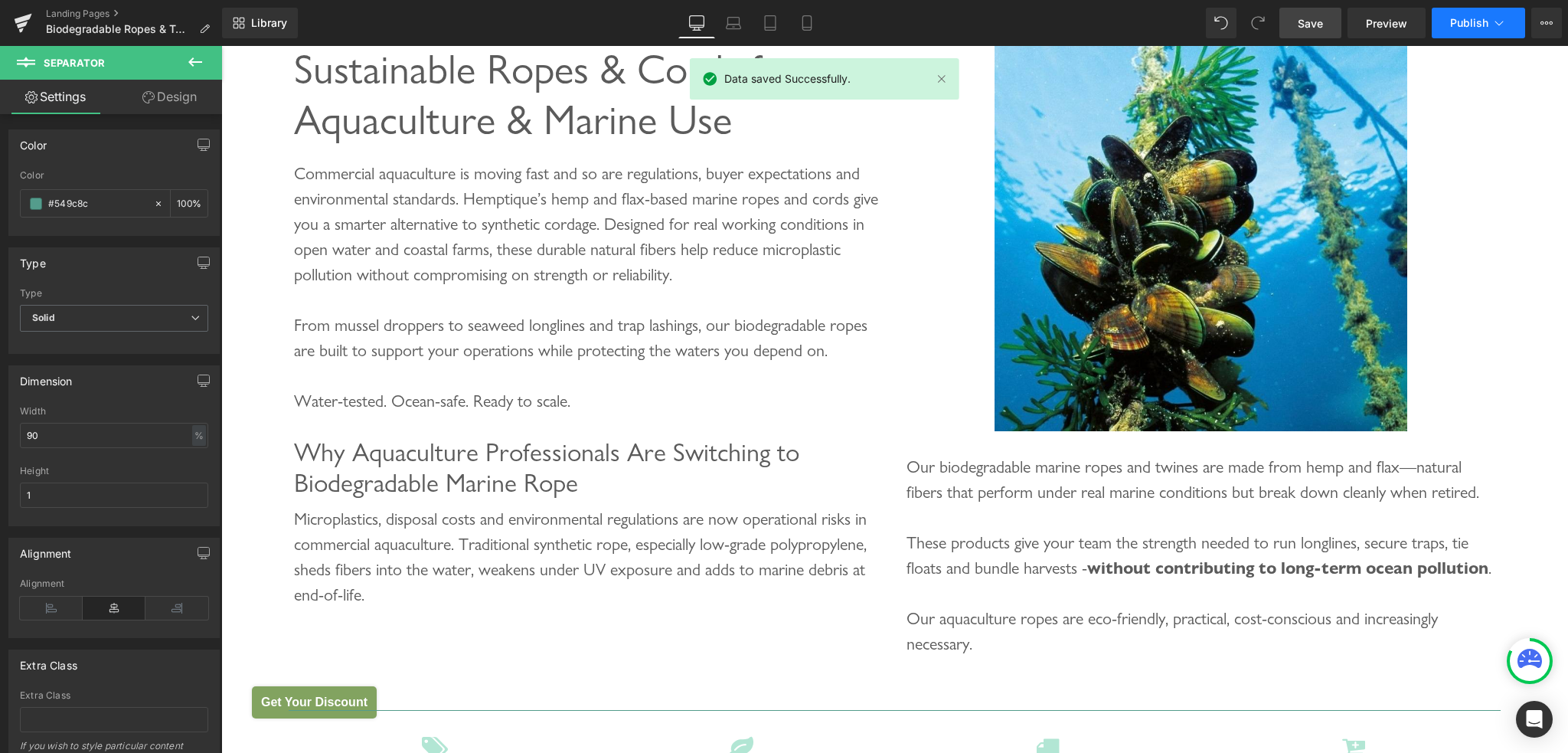
click at [1466, 24] on span "Publish" at bounding box center [1469, 23] width 38 height 12
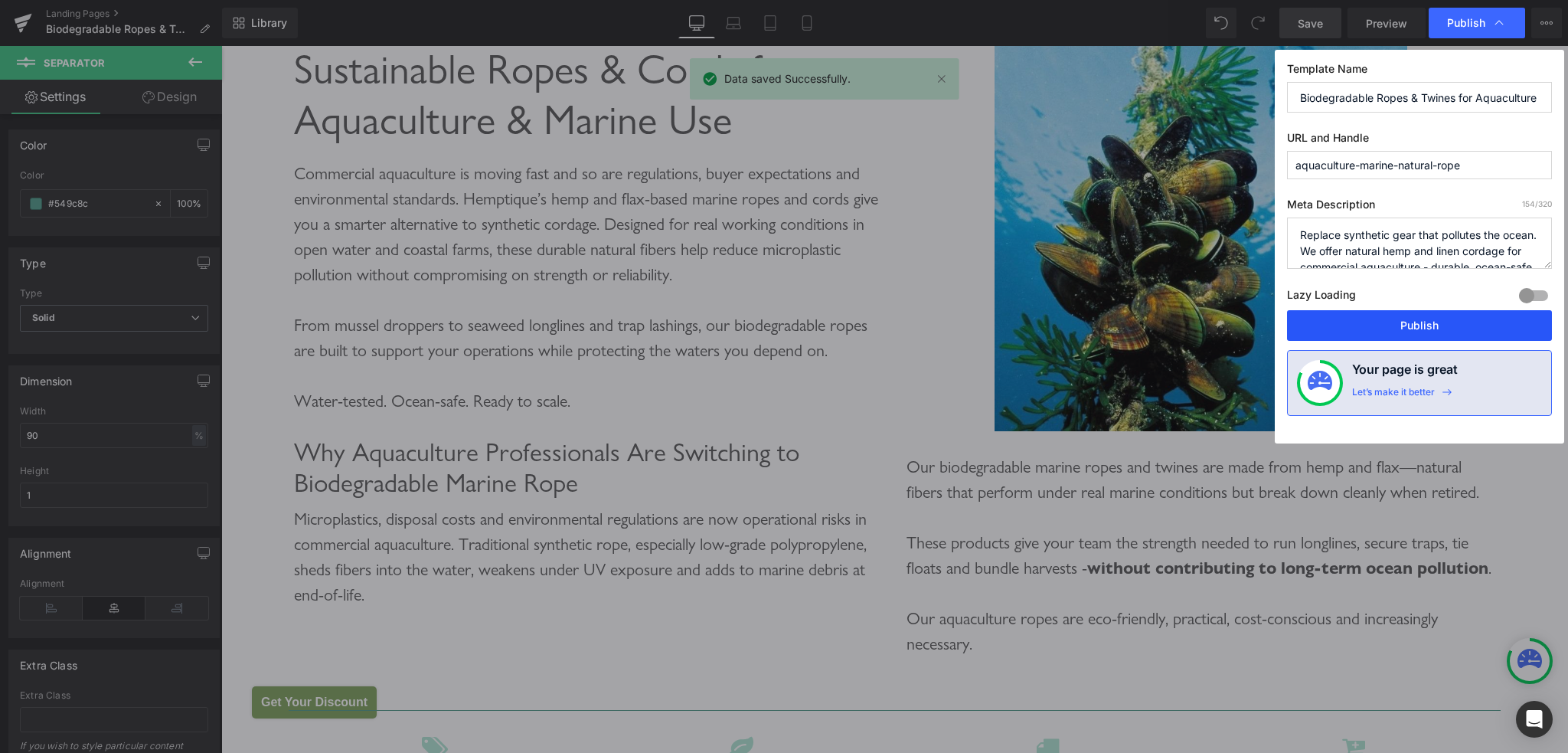
drag, startPoint x: 1426, startPoint y: 330, endPoint x: 1244, endPoint y: 268, distance: 192.3
click at [1426, 330] on button "Publish" at bounding box center [1419, 326] width 265 height 31
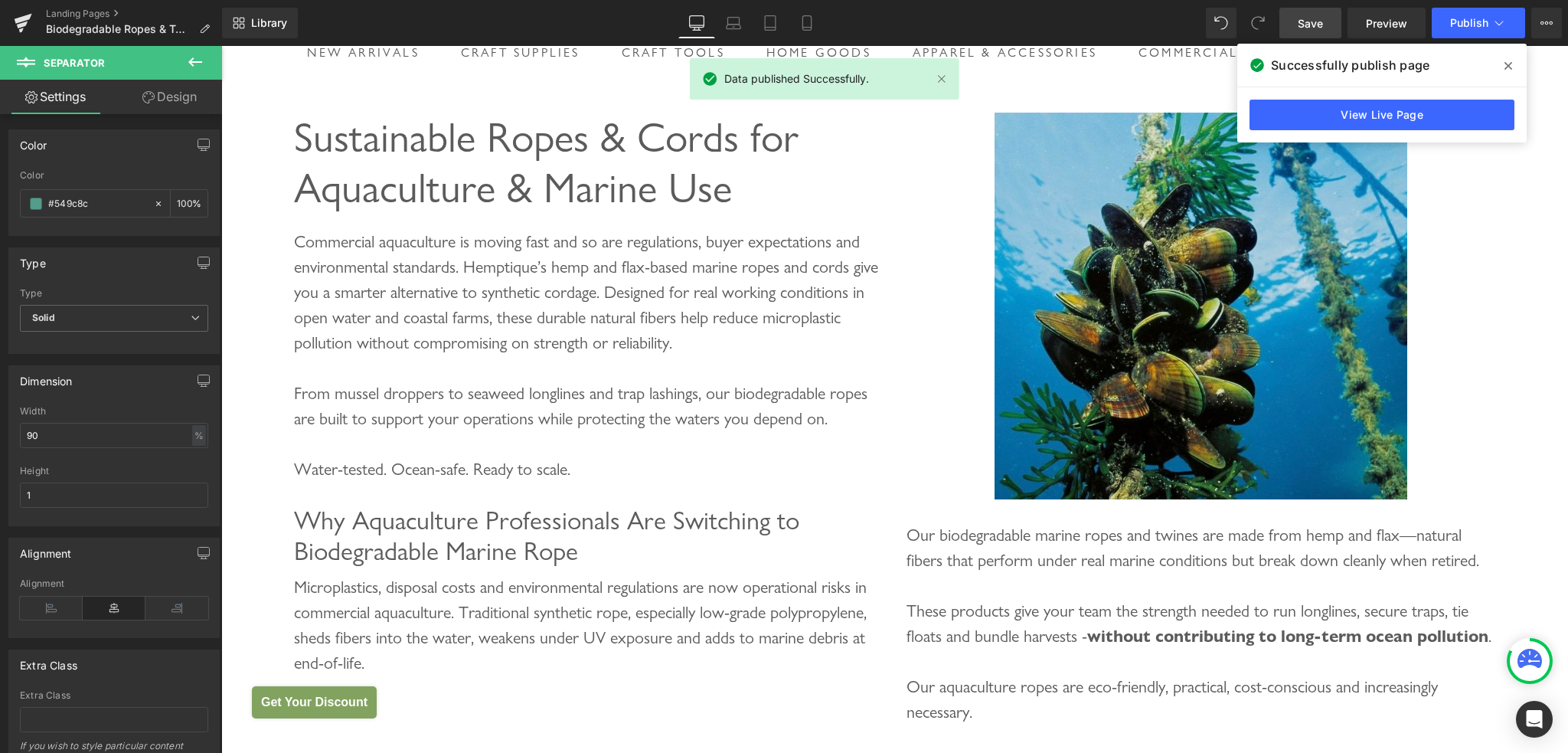
scroll to position [0, 0]
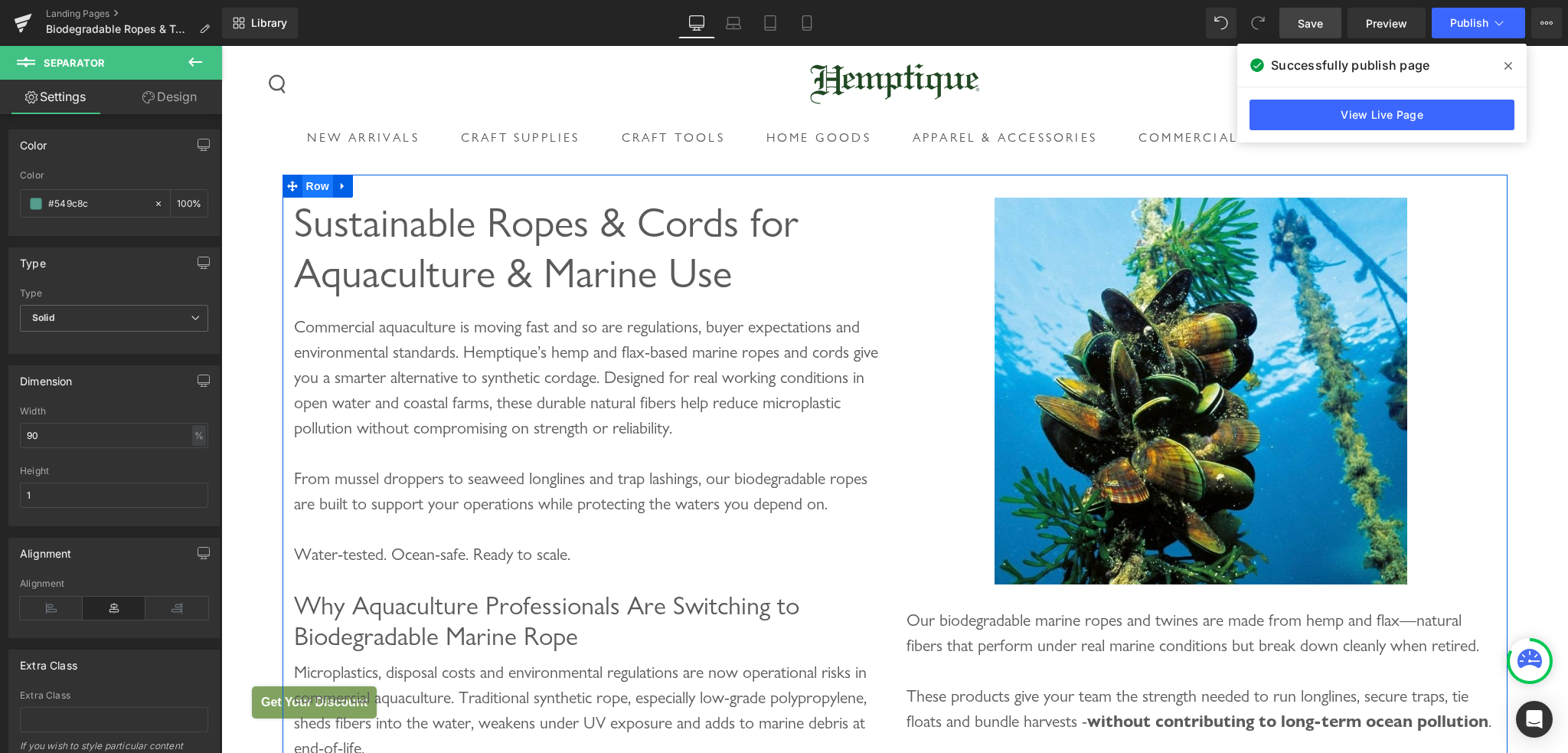
click at [311, 198] on span "Row" at bounding box center [318, 186] width 31 height 23
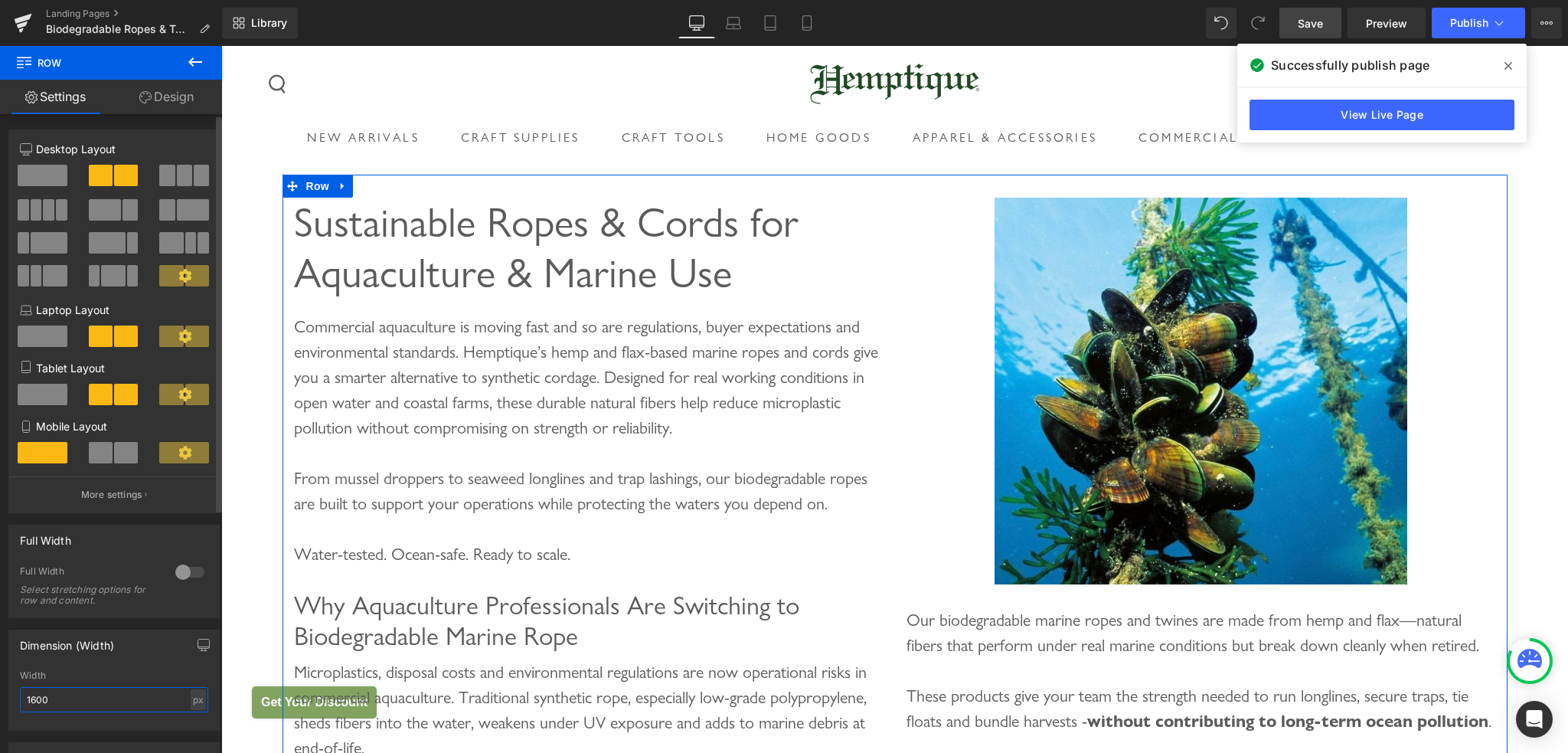
drag, startPoint x: 51, startPoint y: 701, endPoint x: 23, endPoint y: 698, distance: 28.2
click at [27, 700] on input "1600" at bounding box center [114, 699] width 189 height 25
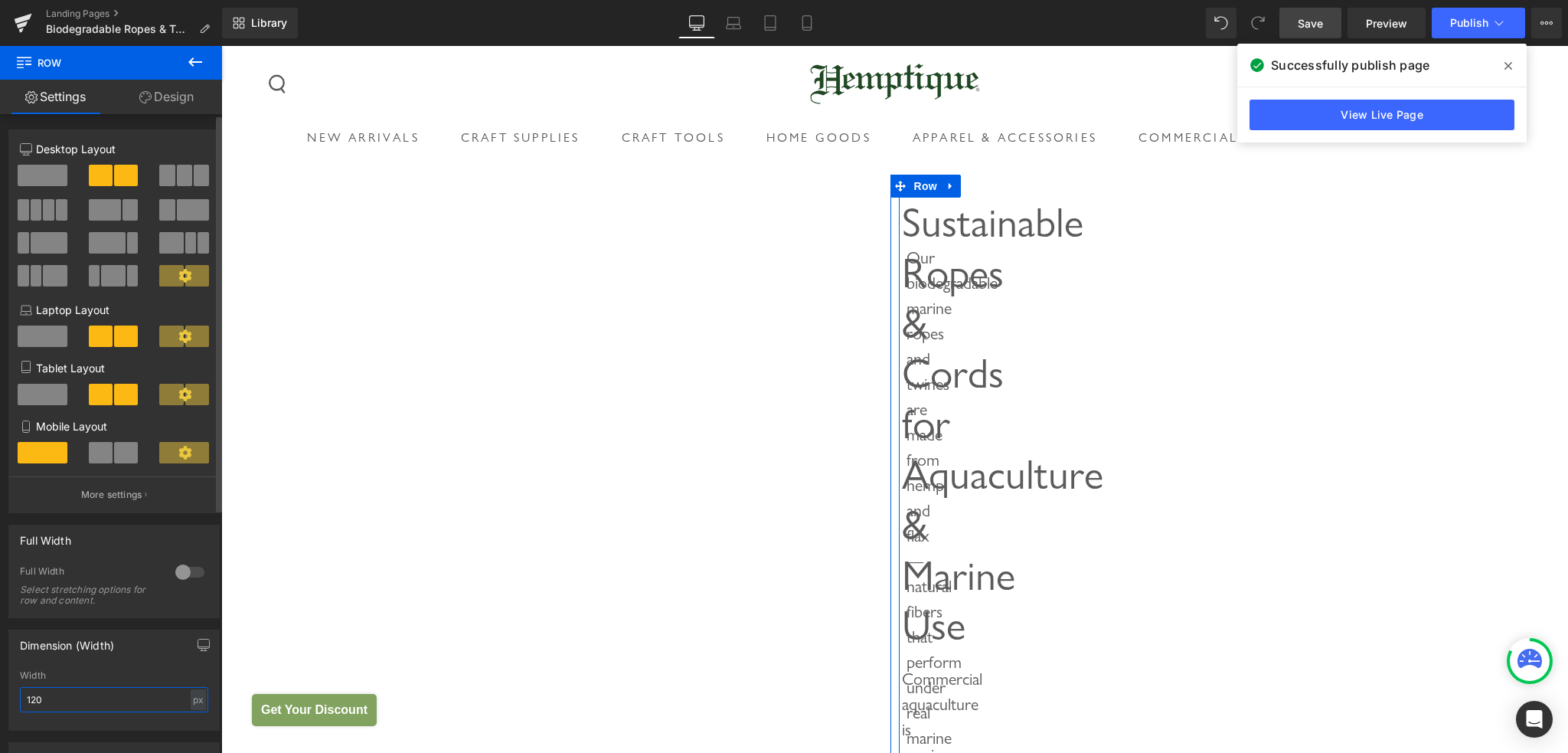
type input "1200"
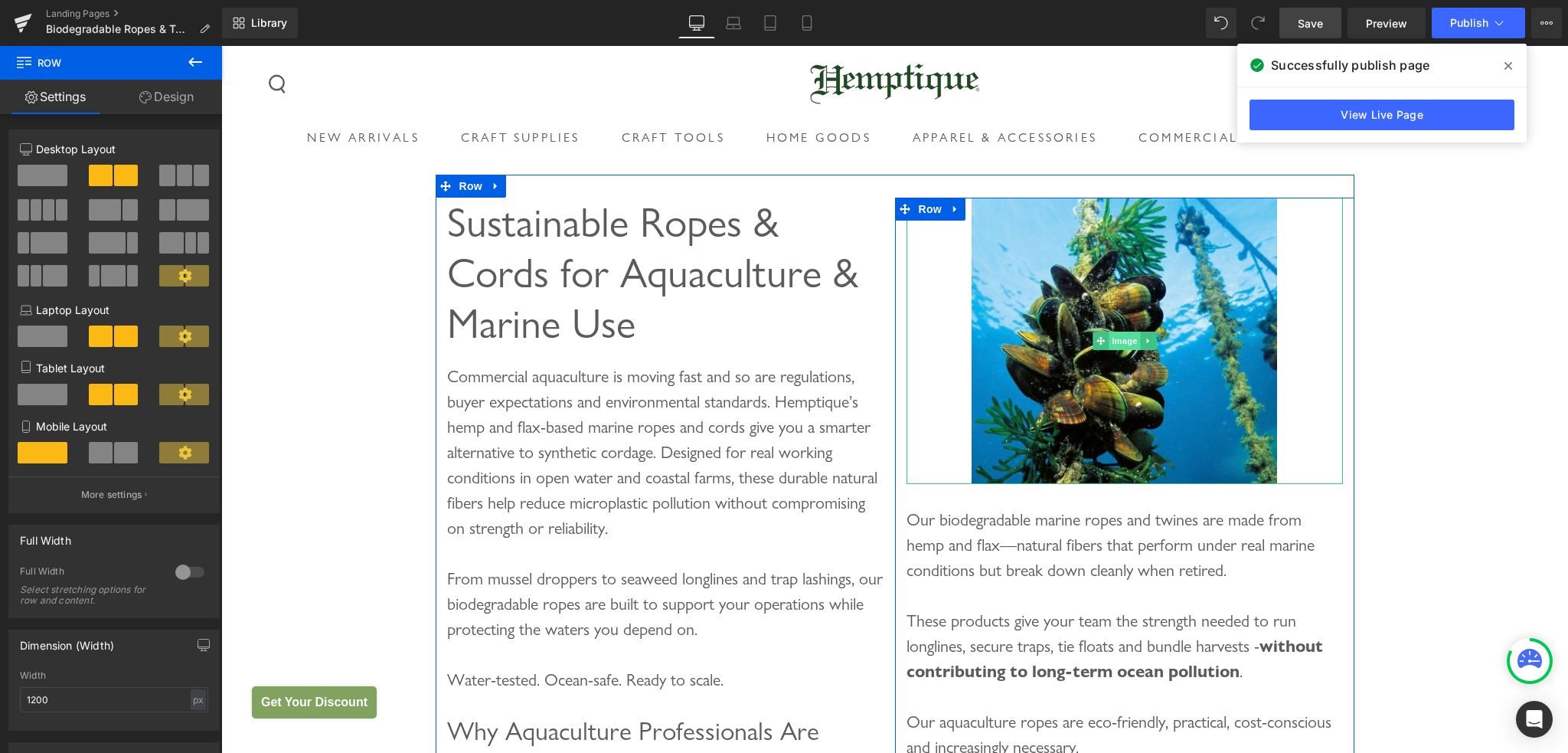
click at [1119, 350] on span "Image" at bounding box center [1125, 341] width 32 height 18
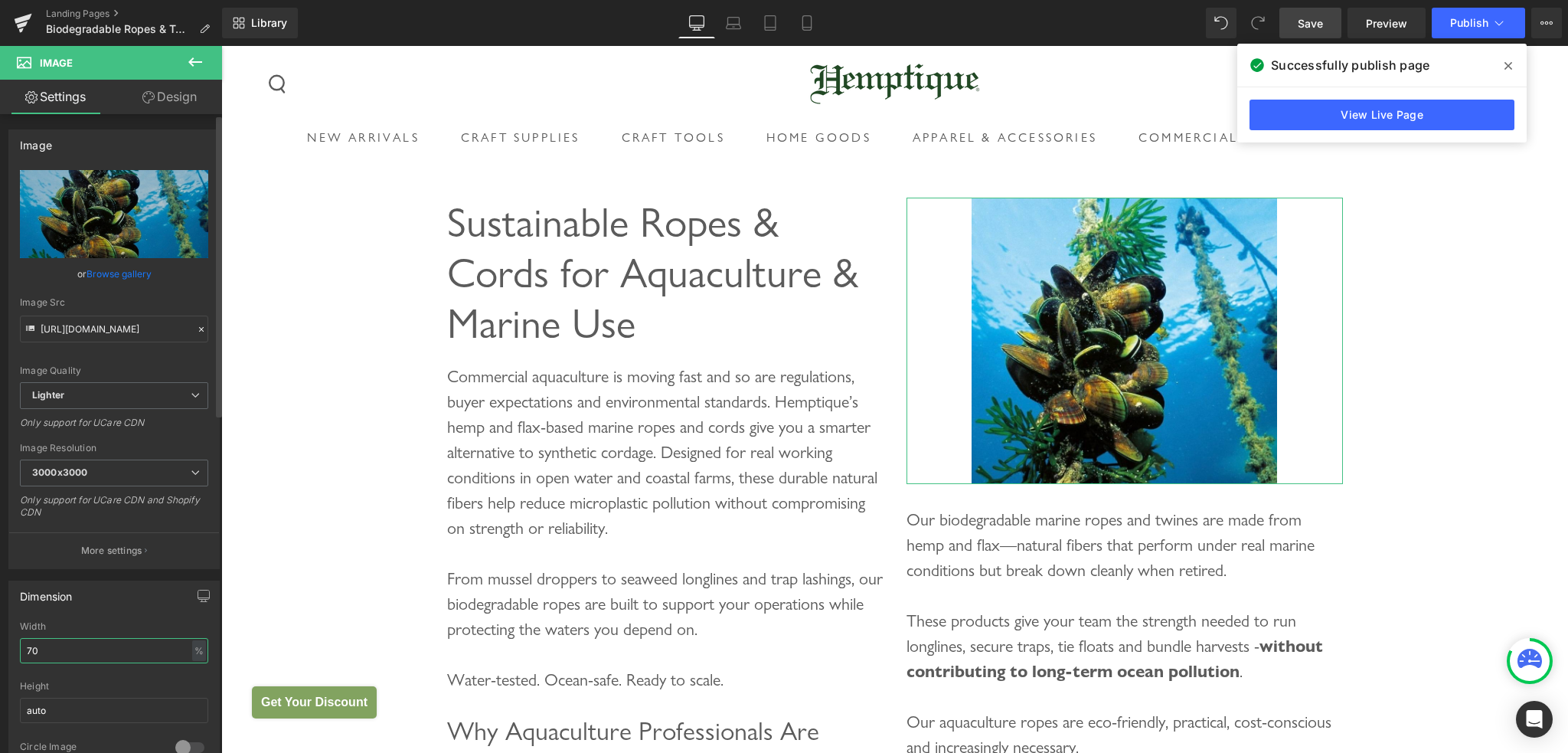
drag, startPoint x: 40, startPoint y: 654, endPoint x: 12, endPoint y: 652, distance: 28.1
click at [12, 652] on div "70% Width 70 % % px auto Height auto 0 Circle Image" at bounding box center [114, 698] width 210 height 153
type input "100"
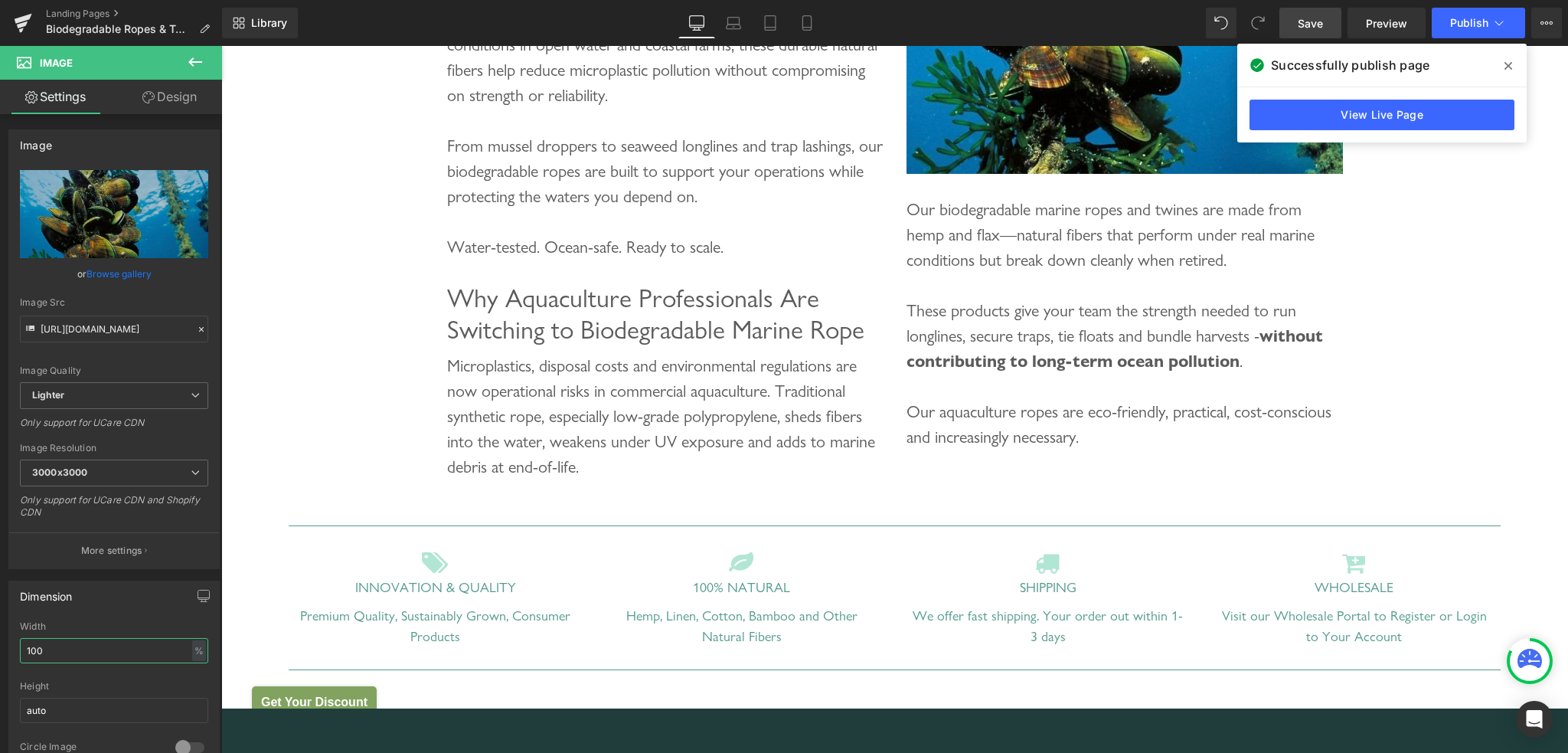
scroll to position [459, 0]
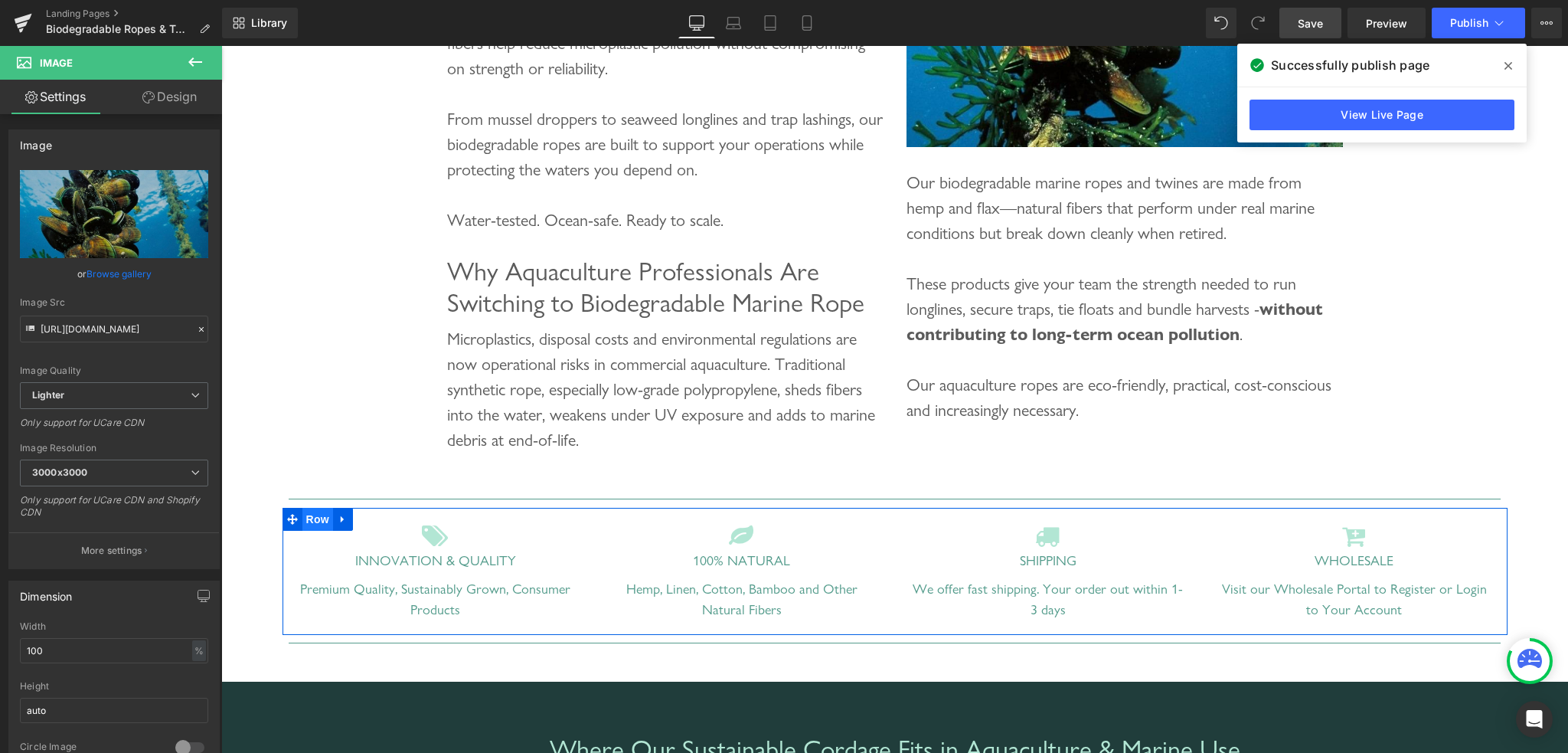
click at [311, 531] on span "Row" at bounding box center [318, 519] width 31 height 23
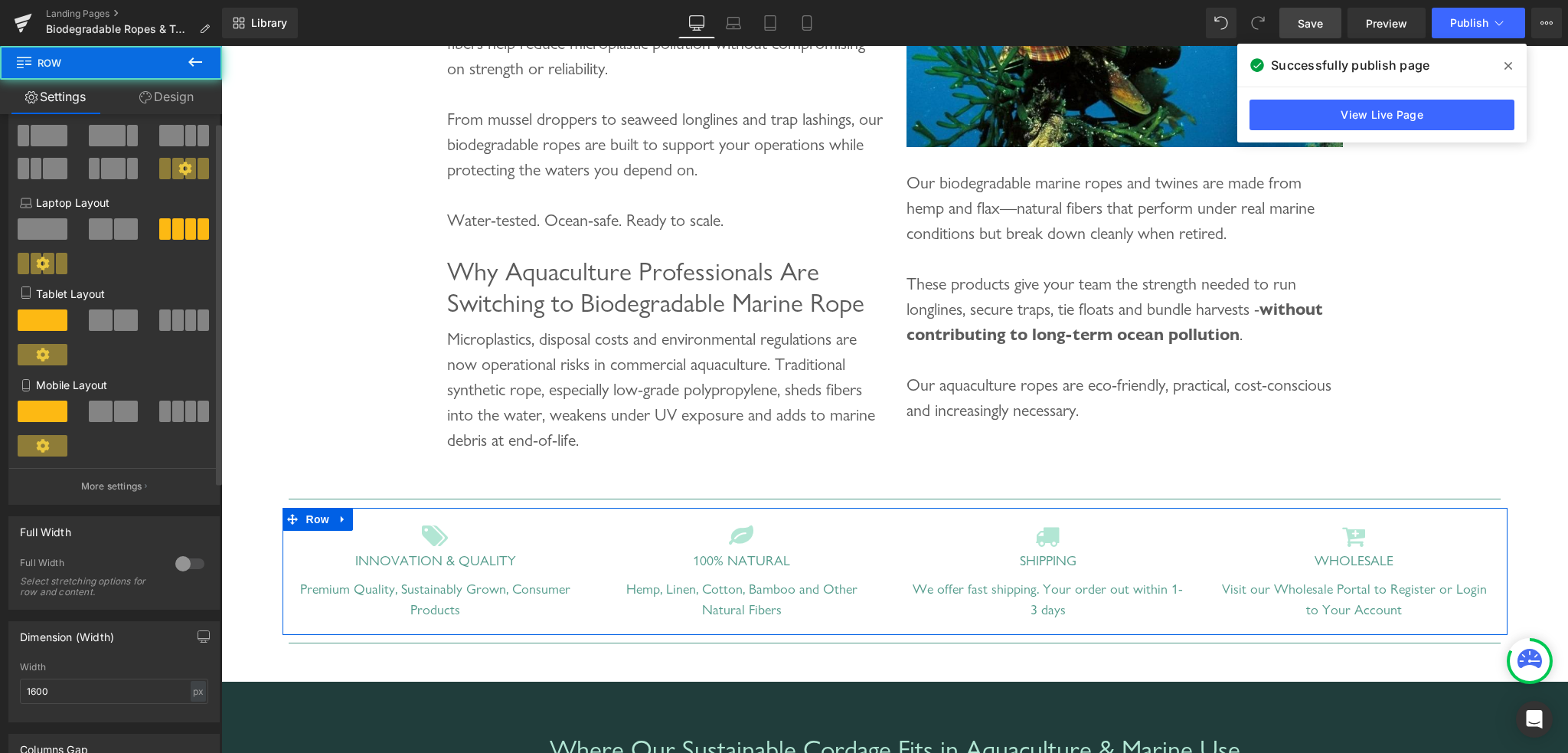
scroll to position [230, 0]
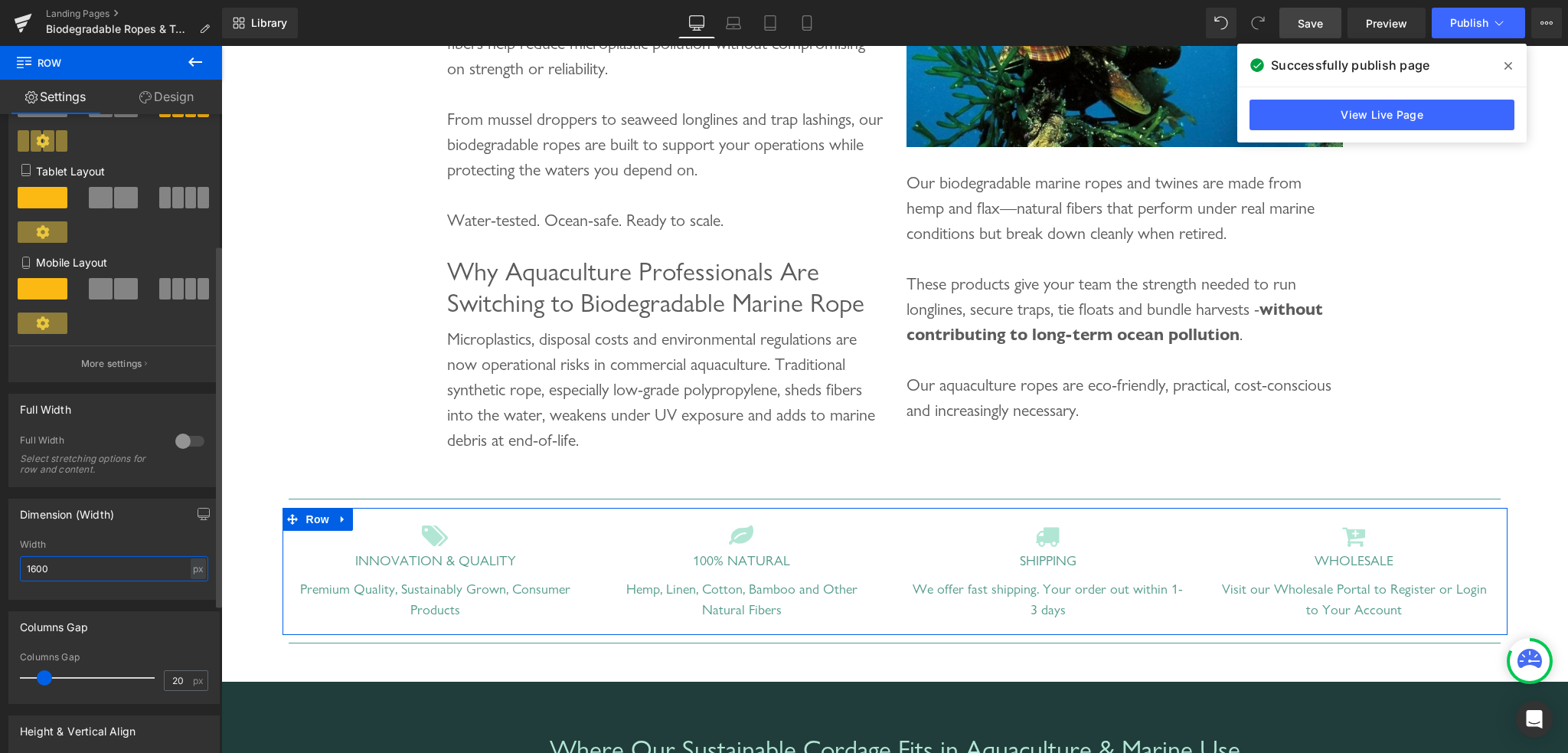
drag, startPoint x: 64, startPoint y: 572, endPoint x: 9, endPoint y: 570, distance: 55.0
click at [9, 570] on div "1600px Width 1600 px % px" at bounding box center [114, 569] width 210 height 60
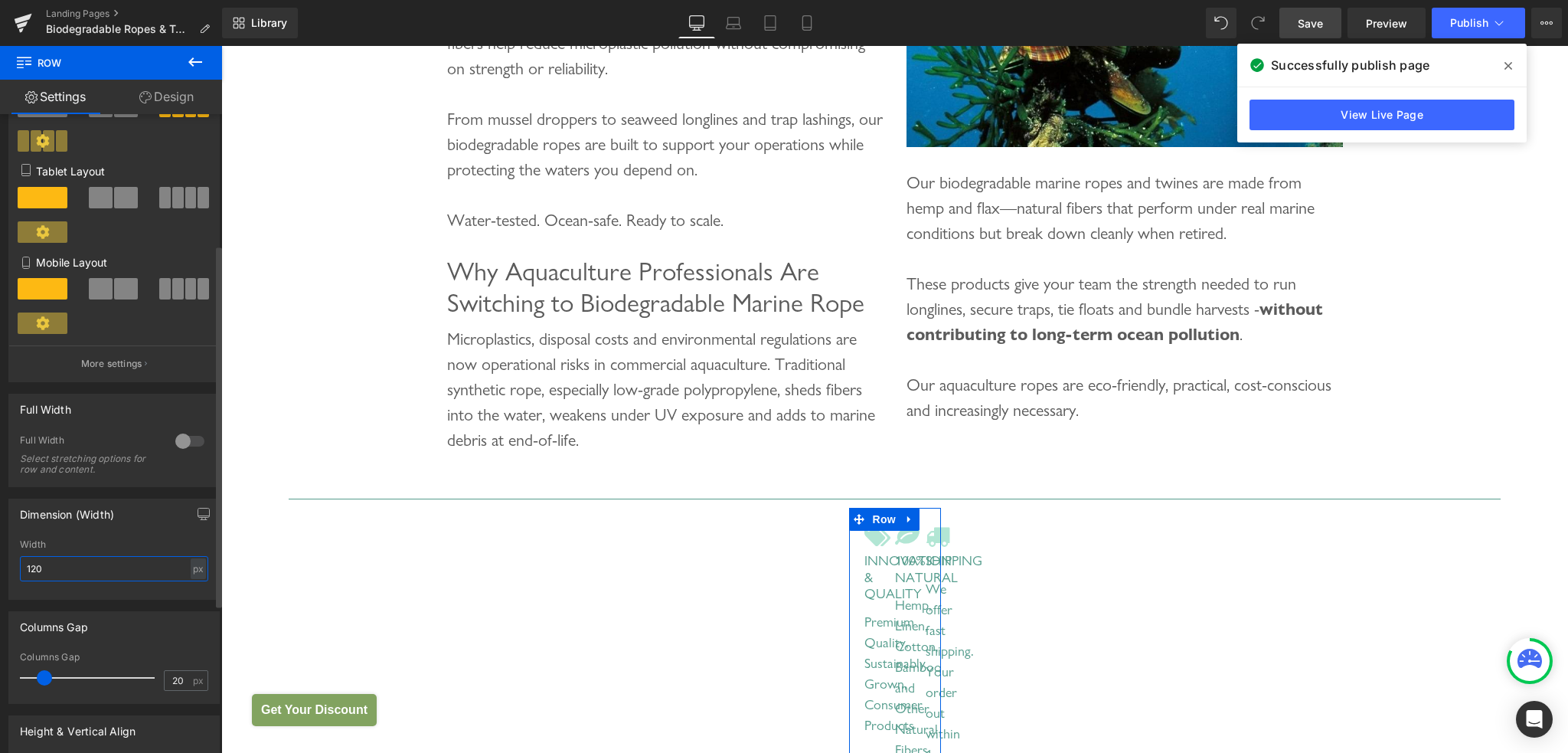
type input "1200"
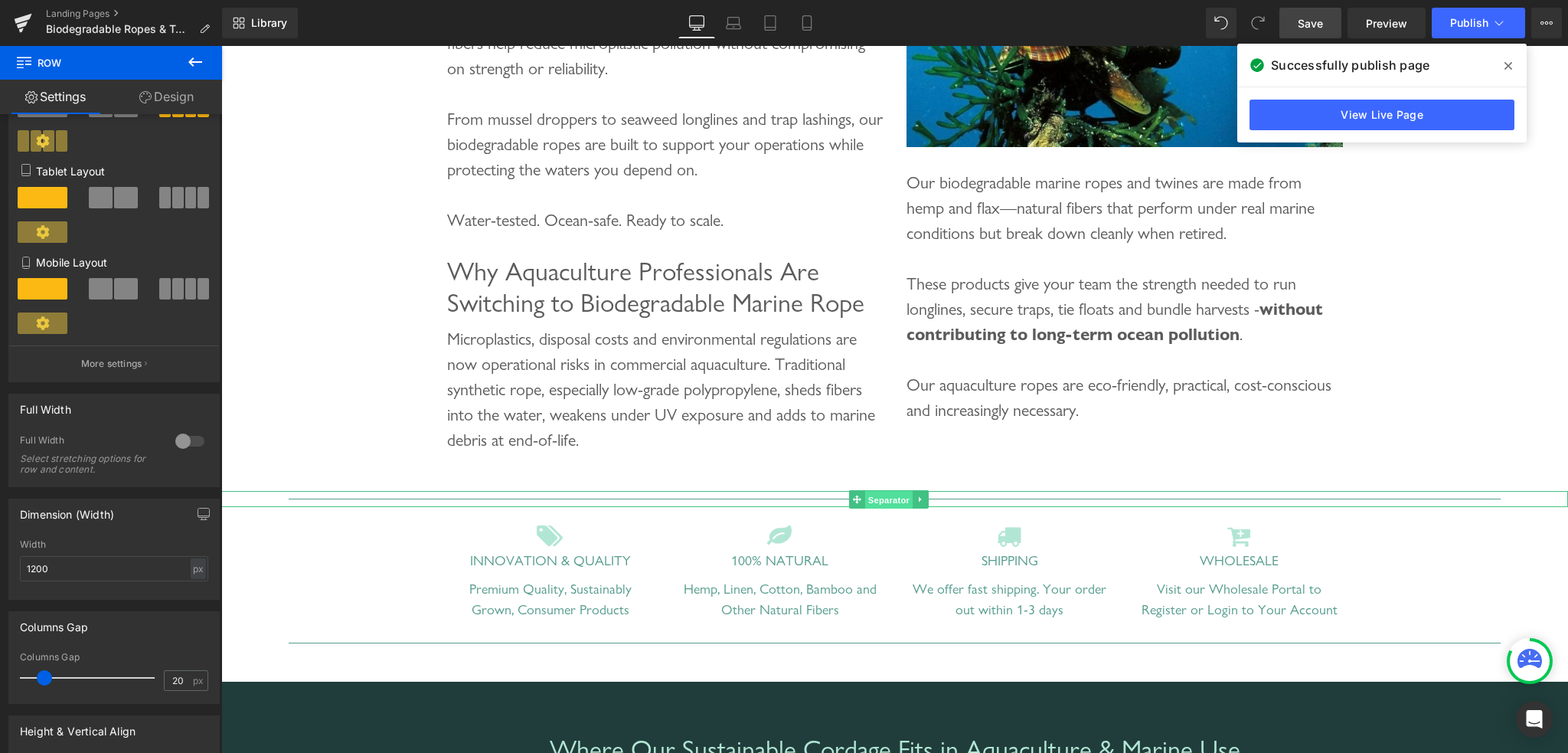
click at [884, 508] on span "Separator" at bounding box center [889, 499] width 48 height 18
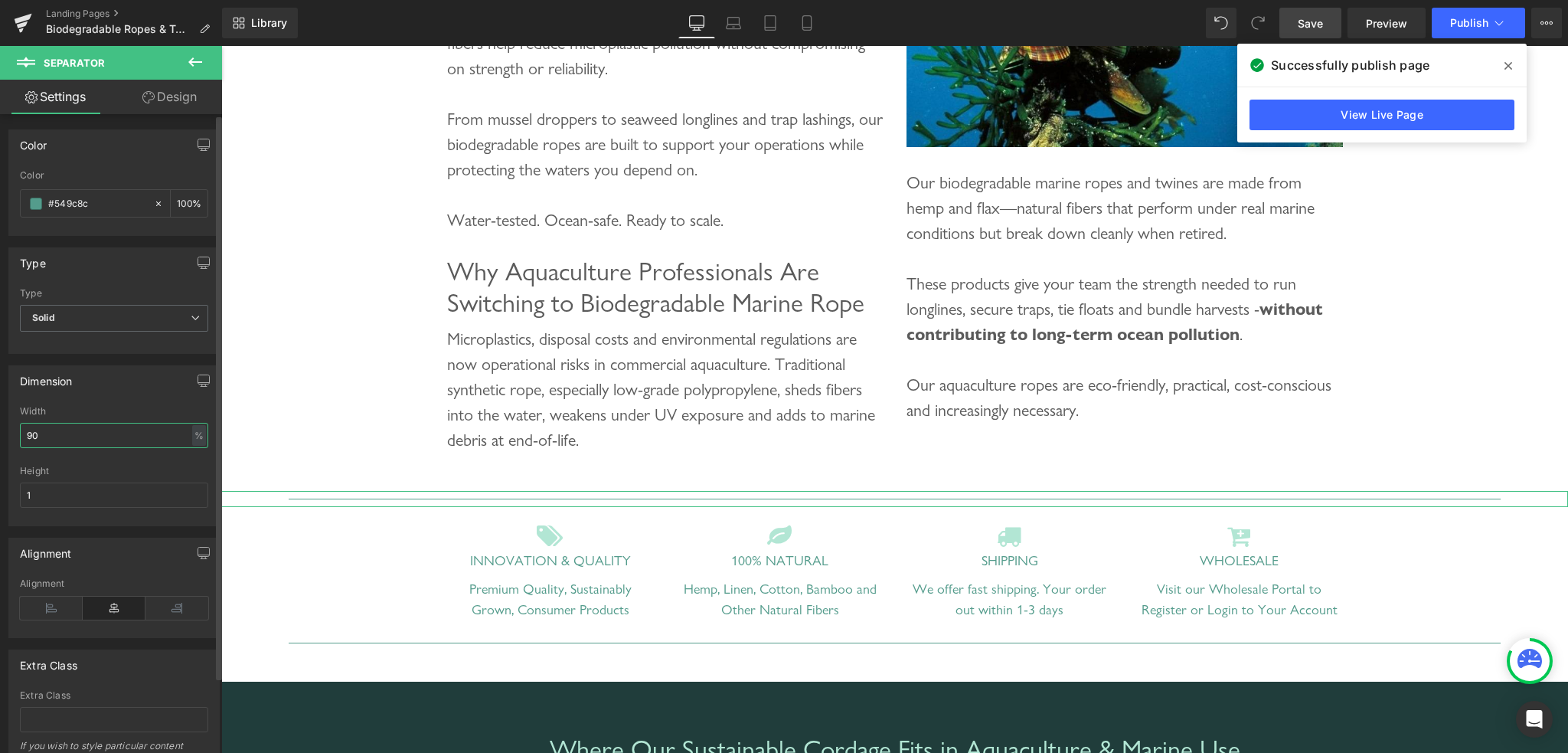
drag, startPoint x: 41, startPoint y: 436, endPoint x: 15, endPoint y: 434, distance: 26.1
click at [15, 434] on div "90% Width 90 % % px 1px Height 1" at bounding box center [114, 465] width 210 height 120
drag, startPoint x: 49, startPoint y: 436, endPoint x: 3, endPoint y: 432, distance: 46.2
click at [3, 432] on div "Dimension auto Width auto - % px 1px Height 1" at bounding box center [114, 440] width 229 height 173
type input "67"
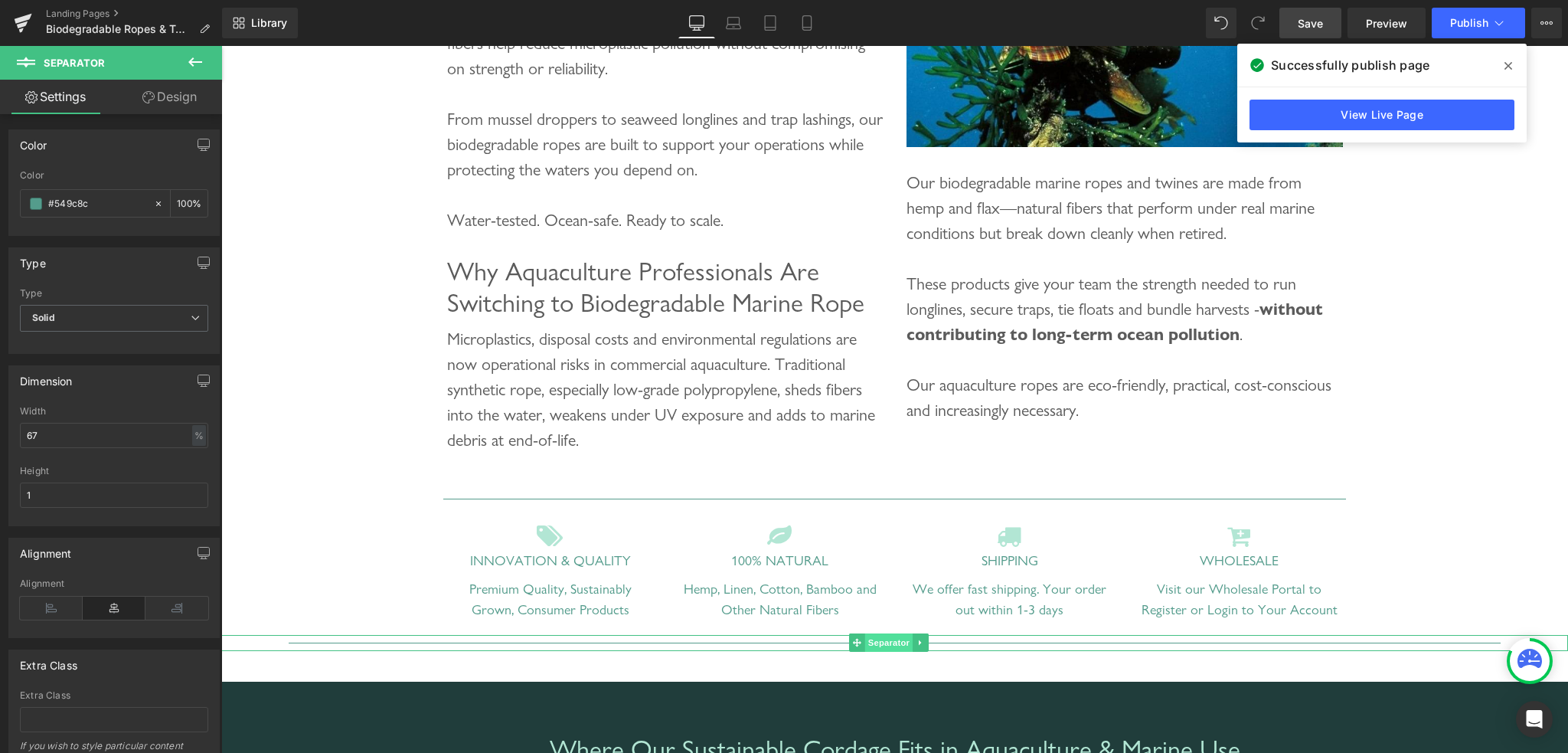
click at [891, 652] on span "Separator" at bounding box center [889, 643] width 48 height 18
drag, startPoint x: 43, startPoint y: 434, endPoint x: 0, endPoint y: 432, distance: 43.0
click at [0, 432] on div "Dimension 90% Width 90 % % px 1px Height 1" at bounding box center [114, 440] width 229 height 173
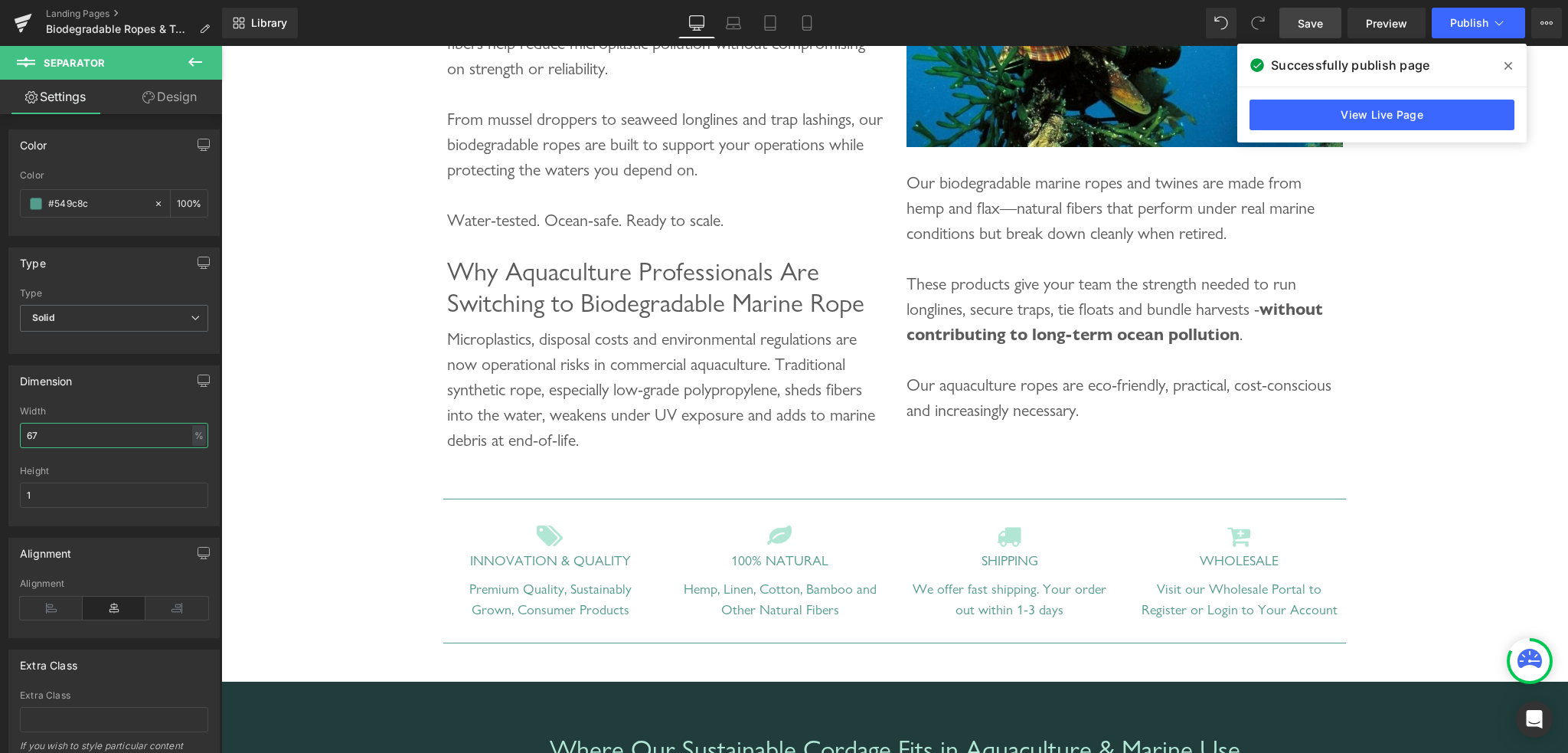
type input "67"
click at [1306, 28] on span "Save" at bounding box center [1310, 23] width 25 height 16
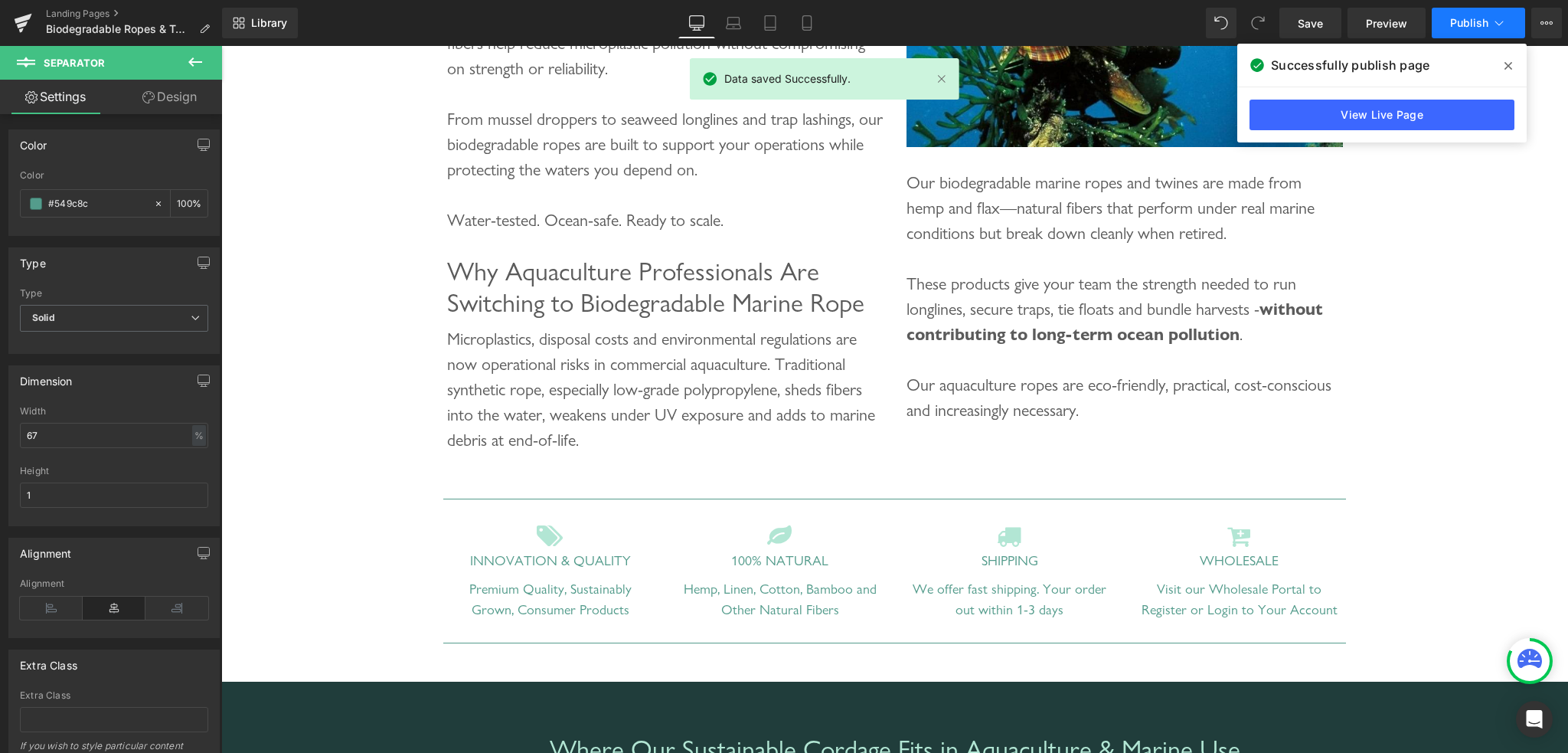
click at [1464, 24] on span "Publish" at bounding box center [1469, 23] width 38 height 12
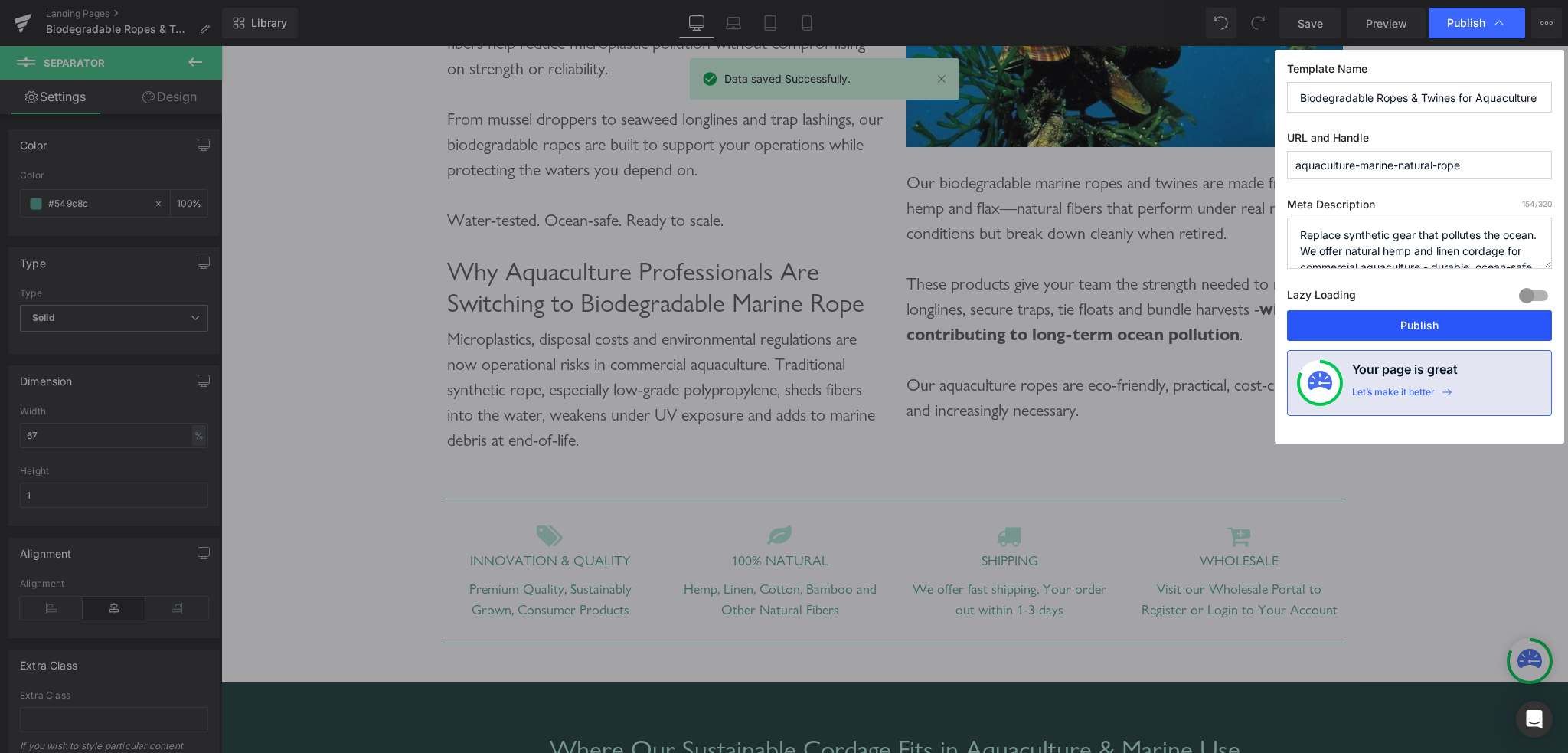
click at [1426, 320] on button "Publish" at bounding box center [1419, 326] width 265 height 31
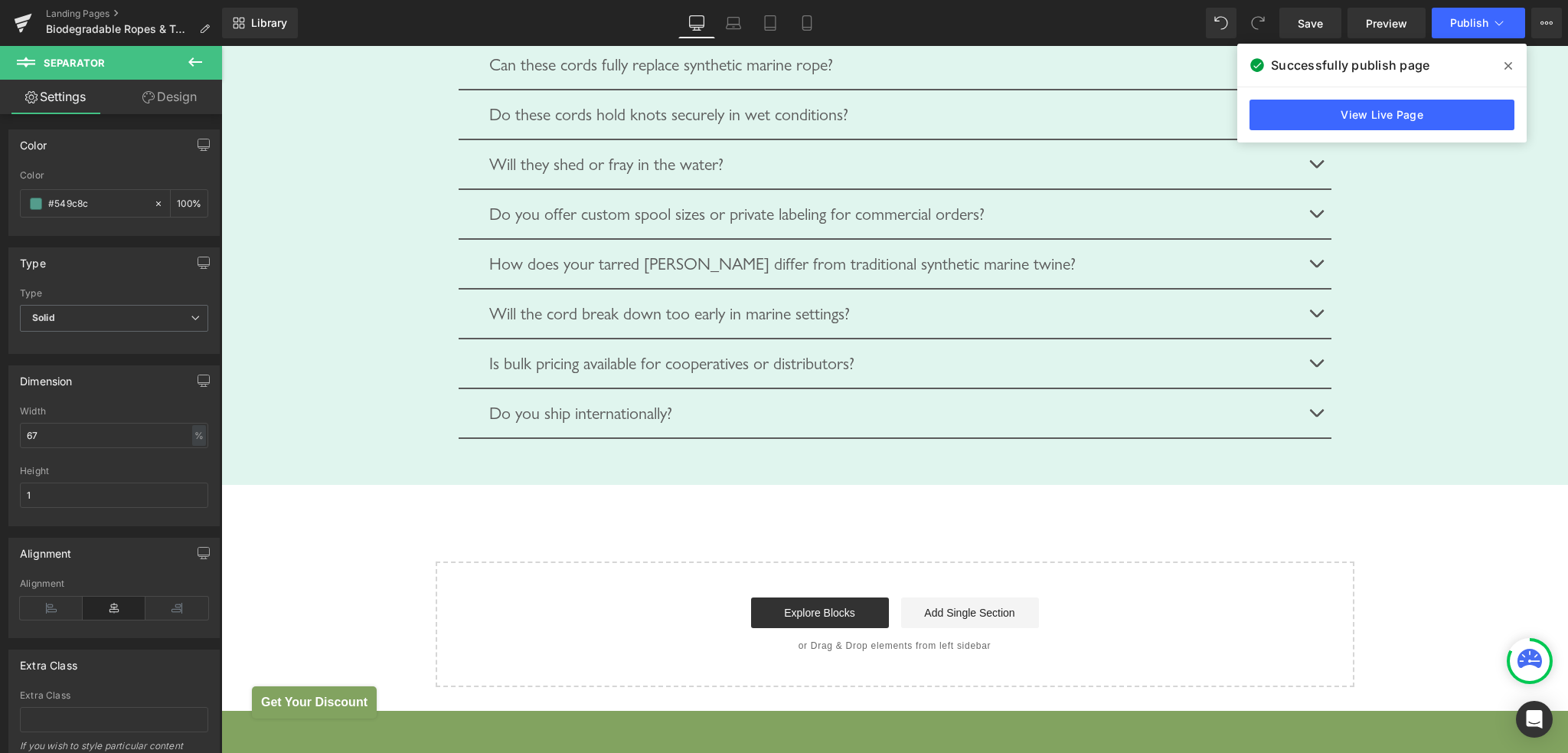
scroll to position [4750, 0]
